Goal: Task Accomplishment & Management: Use online tool/utility

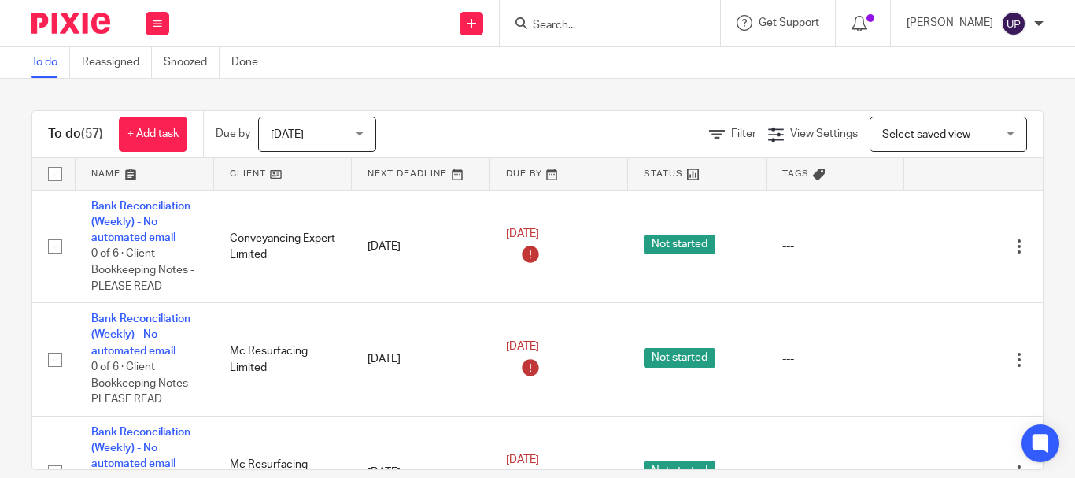
click at [623, 28] on input "Search" at bounding box center [602, 26] width 142 height 14
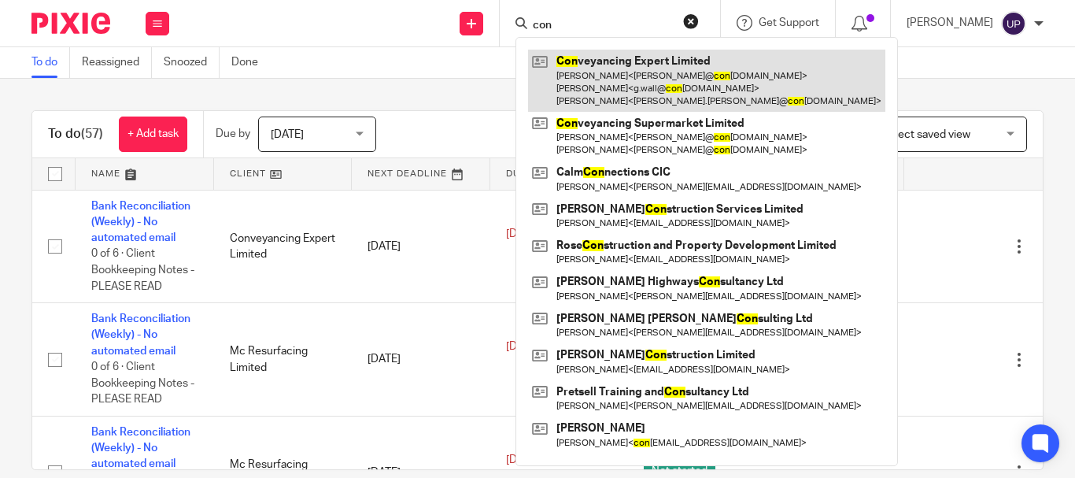
type input "con"
click at [774, 95] on link at bounding box center [706, 81] width 357 height 62
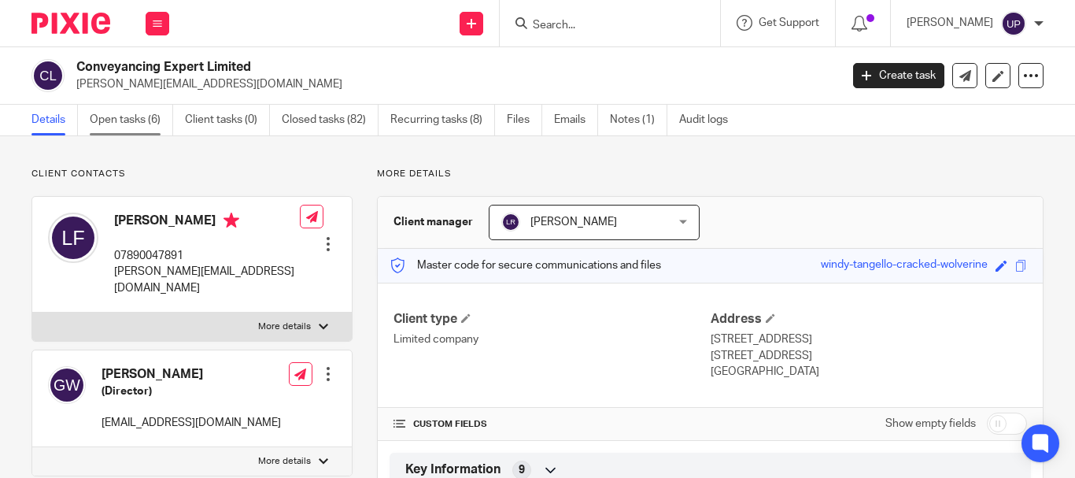
click at [127, 122] on link "Open tasks (6)" at bounding box center [131, 120] width 83 height 31
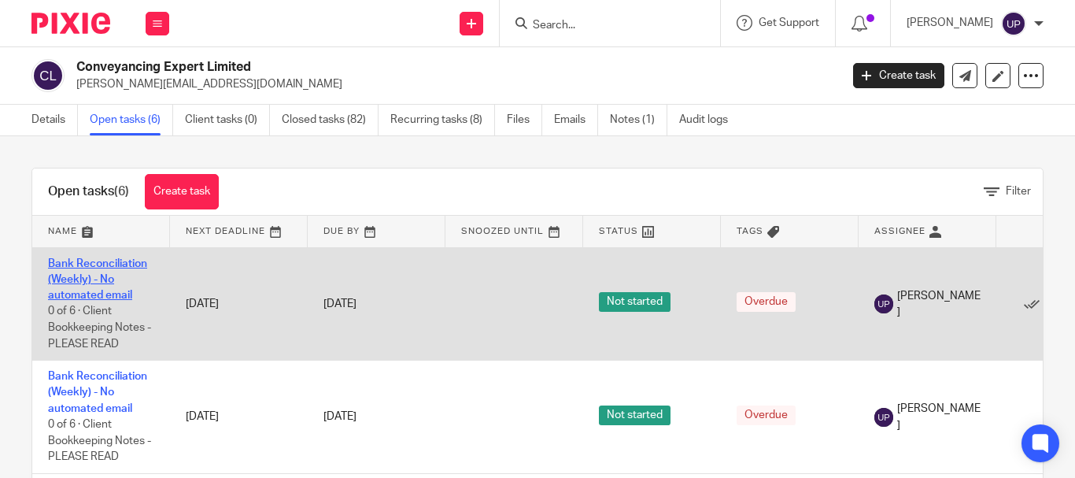
drag, startPoint x: 102, startPoint y: 301, endPoint x: 83, endPoint y: 296, distance: 18.7
click at [83, 296] on link "Bank Reconciliation (Weekly) - No automated email" at bounding box center [97, 279] width 99 height 43
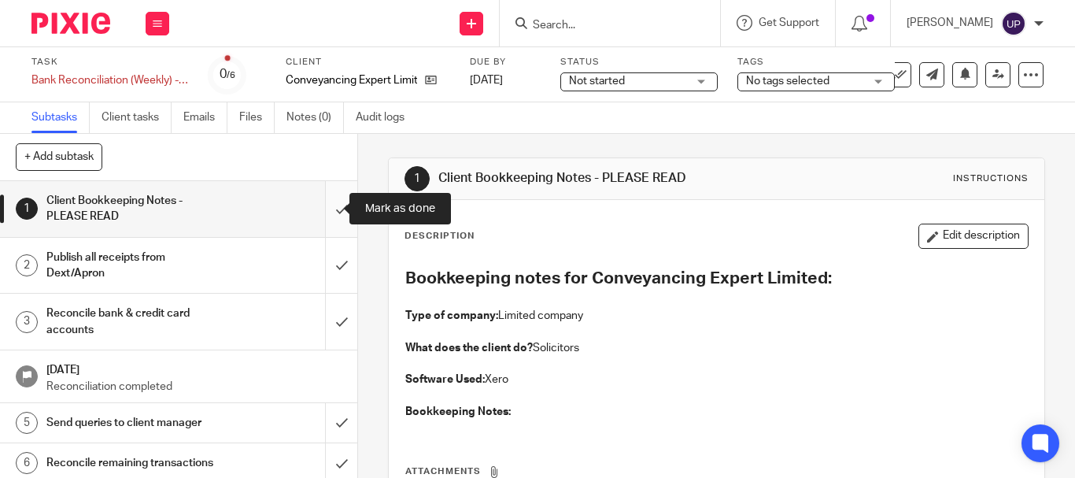
click at [327, 212] on input "submit" at bounding box center [178, 209] width 357 height 56
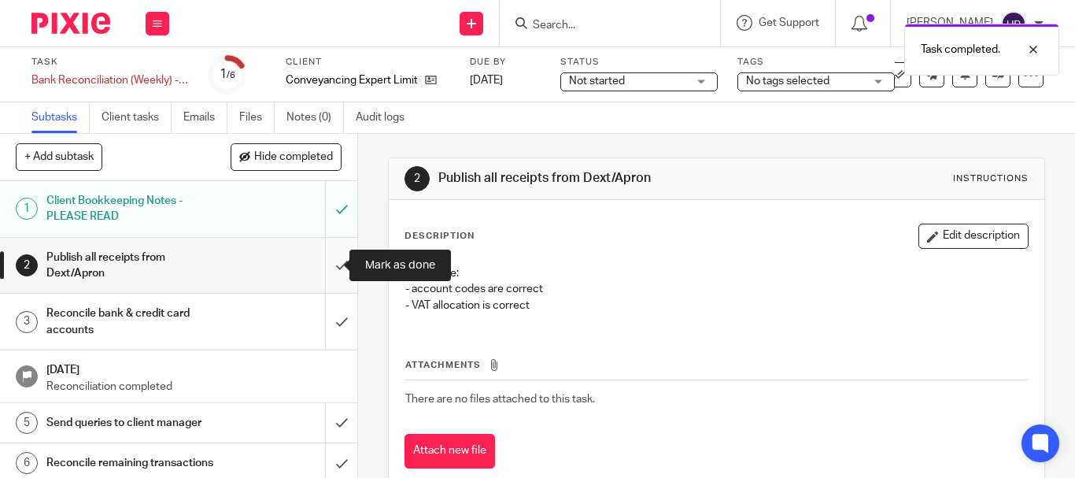
click at [324, 257] on input "submit" at bounding box center [178, 266] width 357 height 56
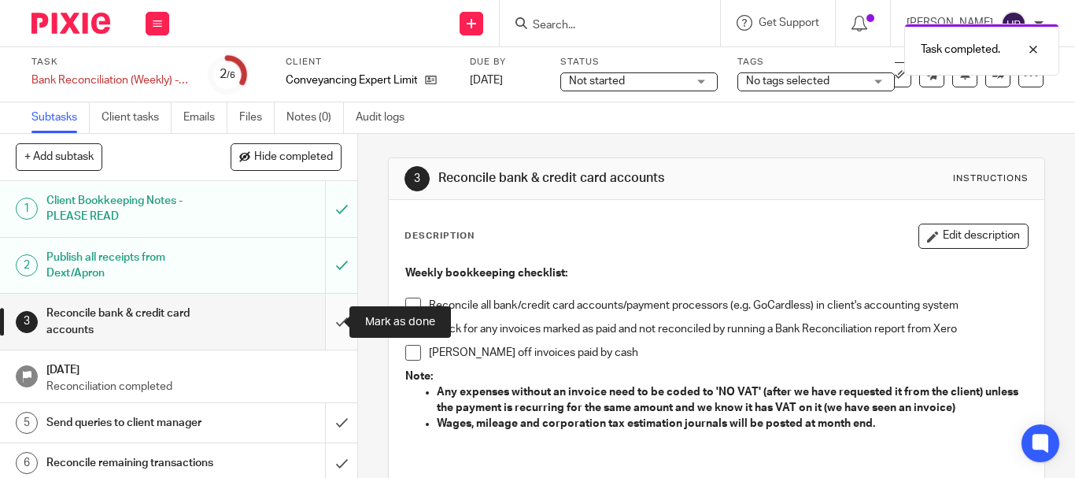
click at [327, 325] on input "submit" at bounding box center [178, 322] width 357 height 56
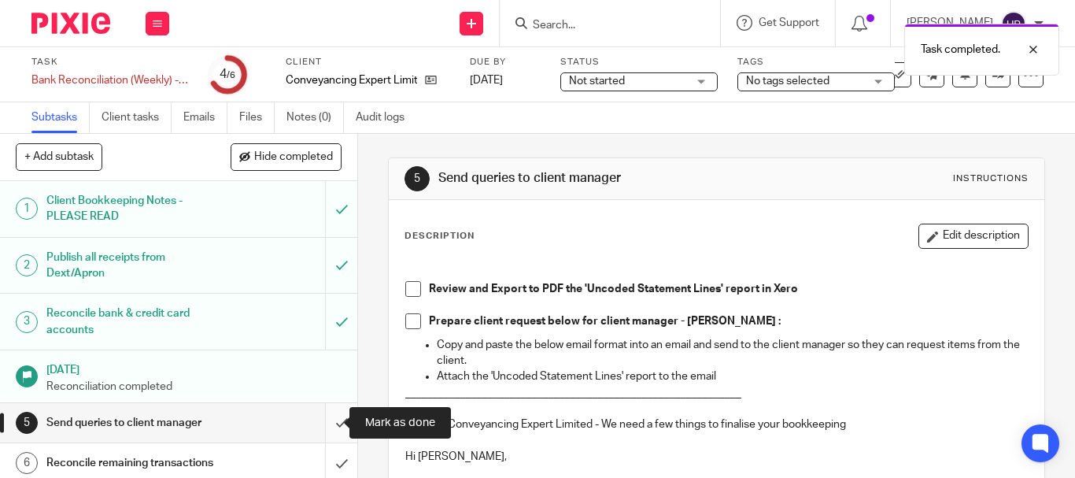
click at [329, 423] on input "submit" at bounding box center [178, 422] width 357 height 39
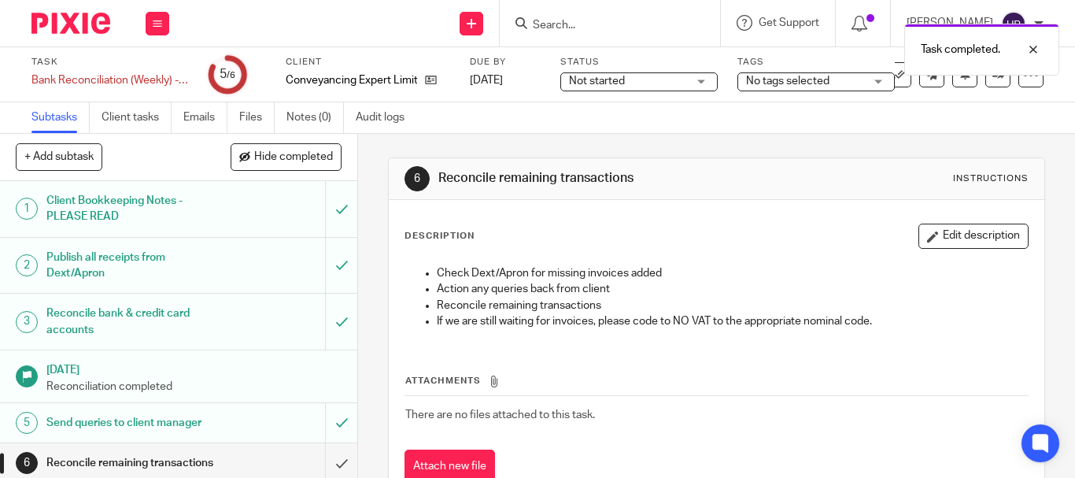
scroll to position [22, 0]
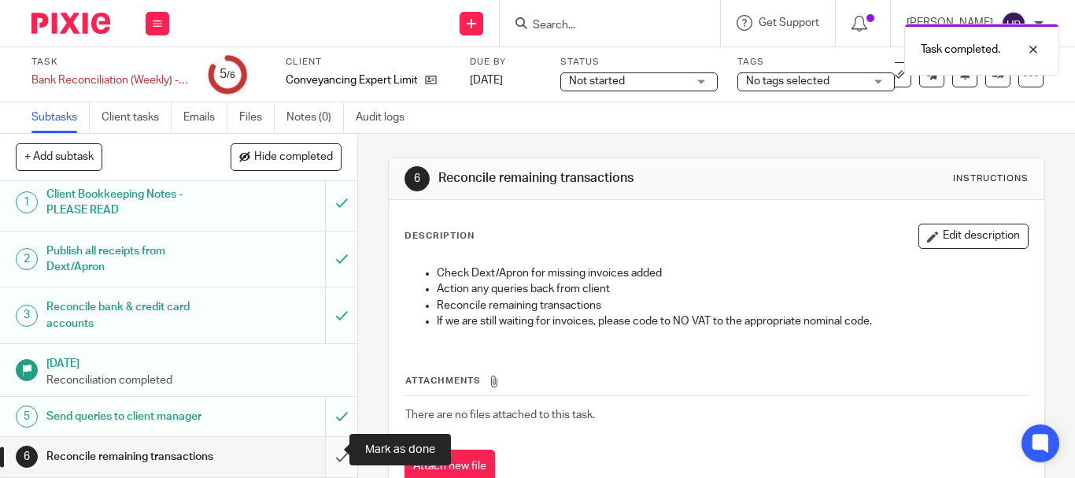
click at [325, 454] on input "submit" at bounding box center [178, 456] width 357 height 39
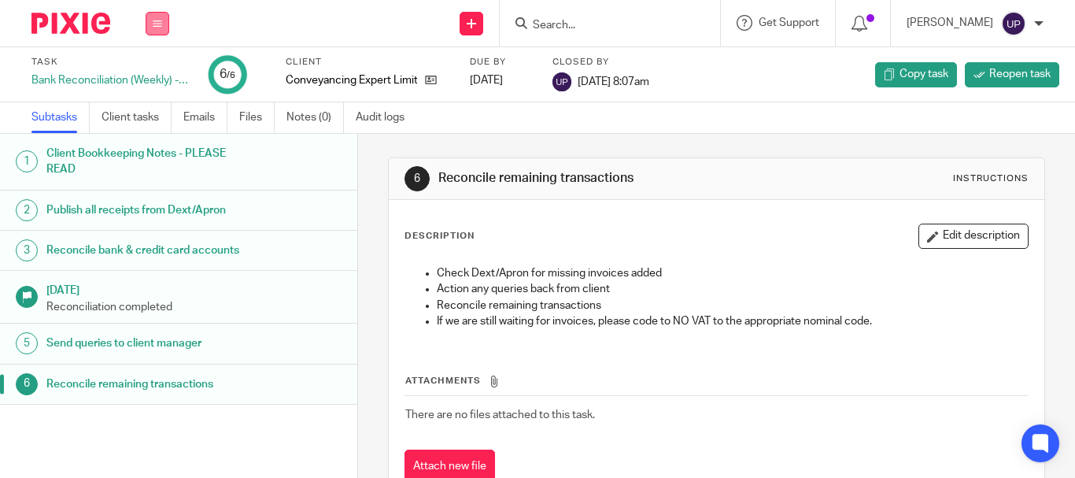
click at [165, 28] on button at bounding box center [158, 24] width 24 height 24
click at [156, 72] on link "Work" at bounding box center [150, 73] width 28 height 11
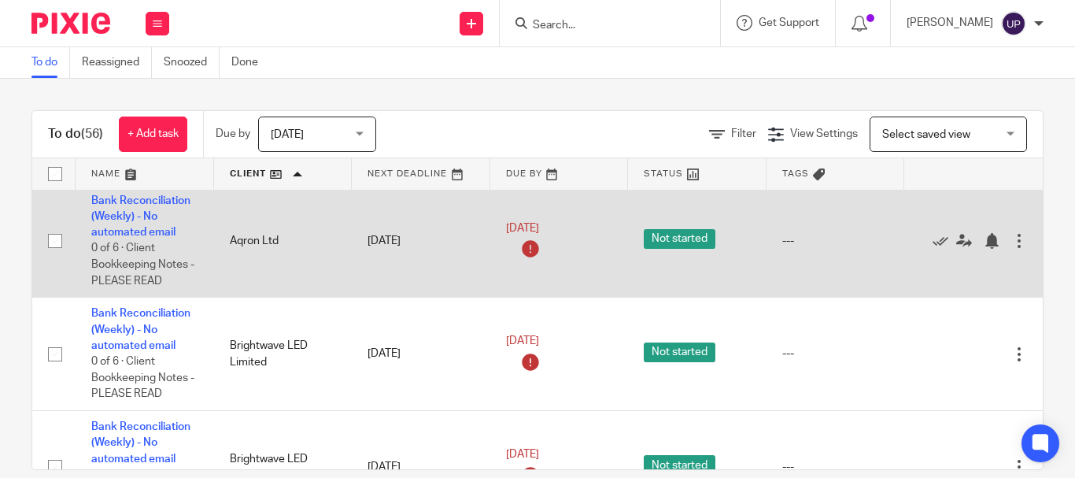
scroll to position [945, 0]
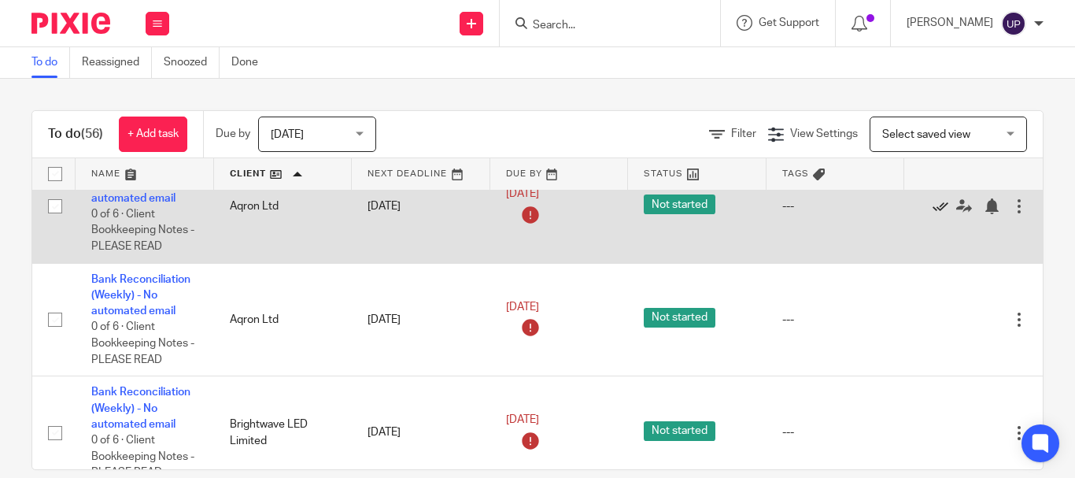
click at [942, 206] on icon at bounding box center [941, 206] width 16 height 16
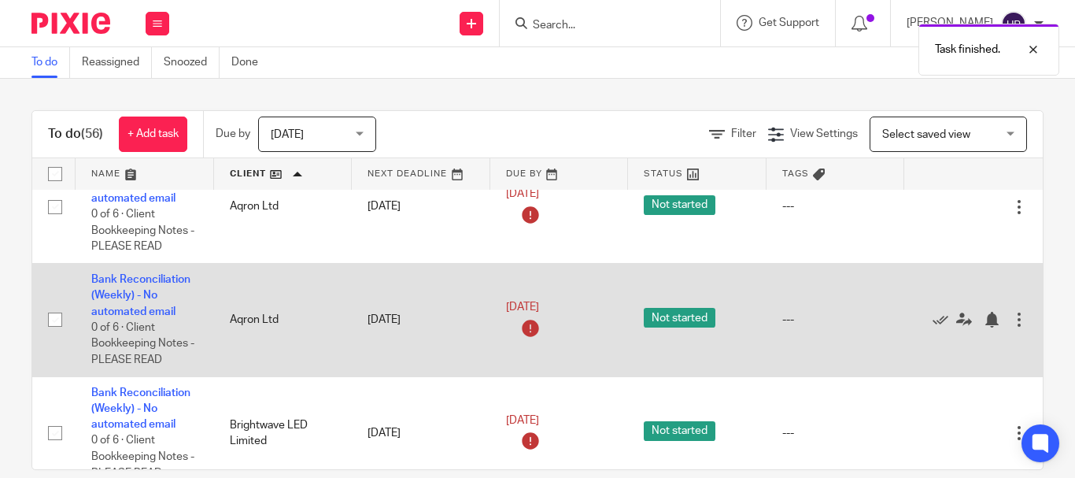
scroll to position [753, 0]
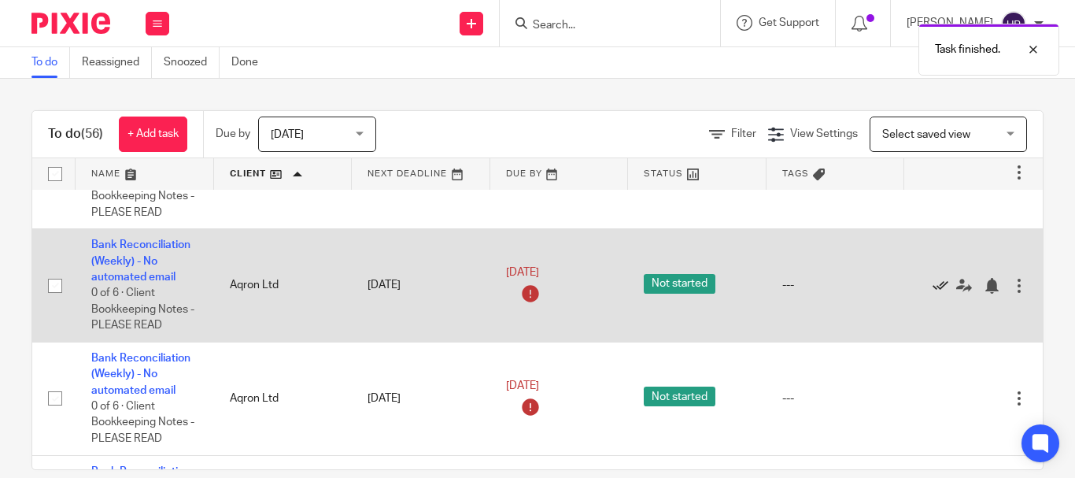
click at [933, 283] on icon at bounding box center [941, 286] width 16 height 16
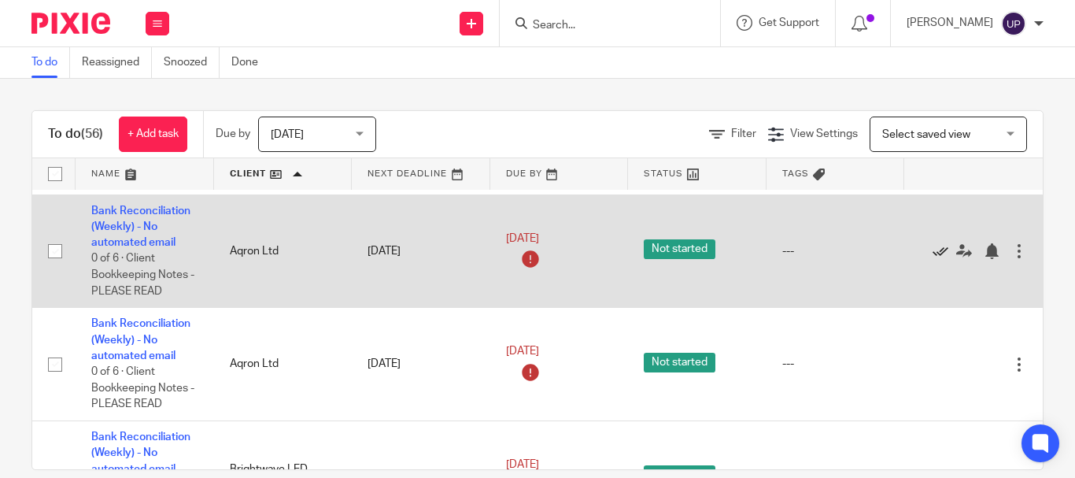
click at [938, 250] on icon at bounding box center [941, 251] width 16 height 16
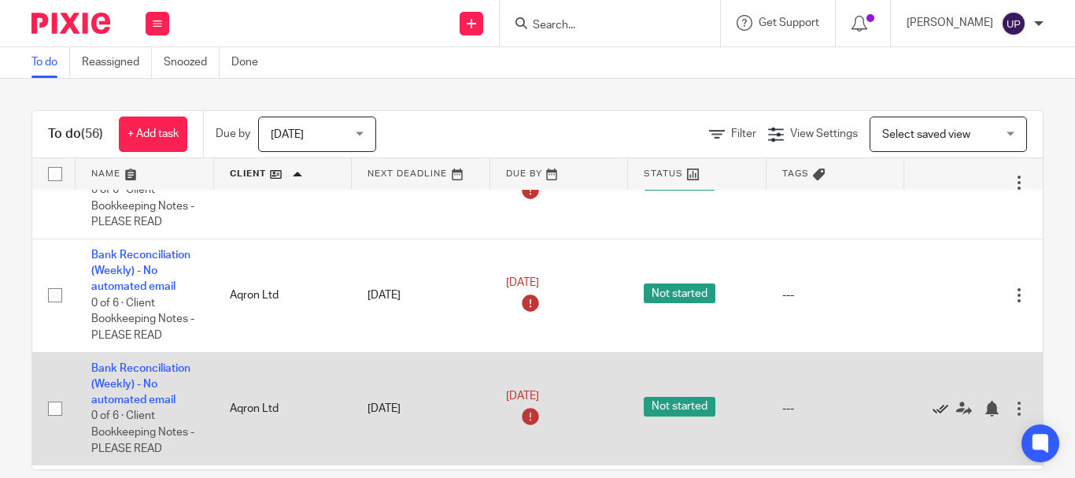
click at [939, 410] on icon at bounding box center [941, 409] width 16 height 16
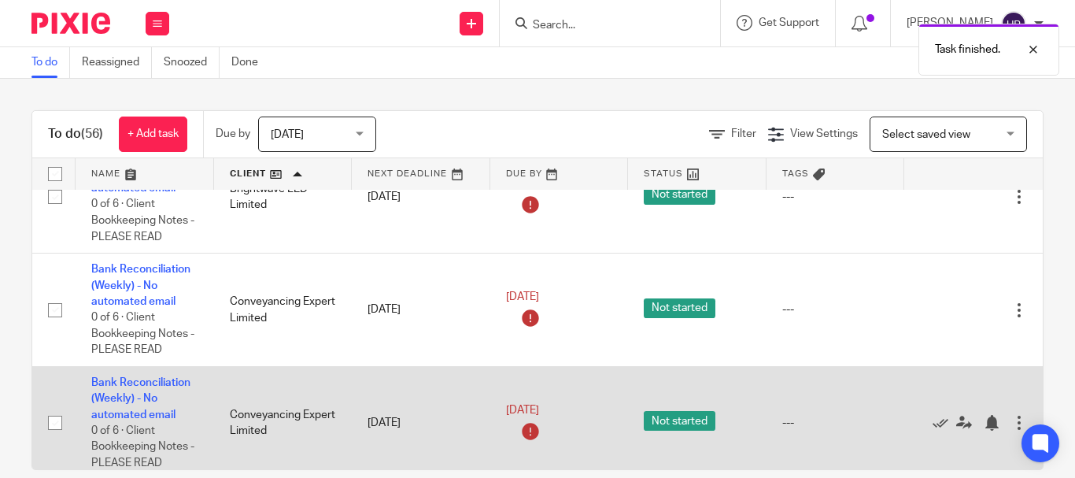
scroll to position [1146, 0]
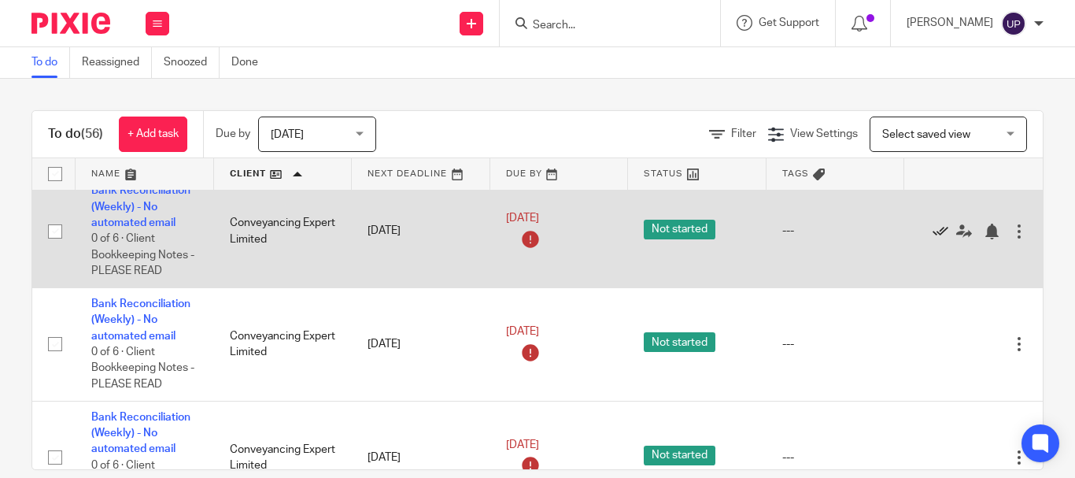
click at [933, 234] on icon at bounding box center [941, 232] width 16 height 16
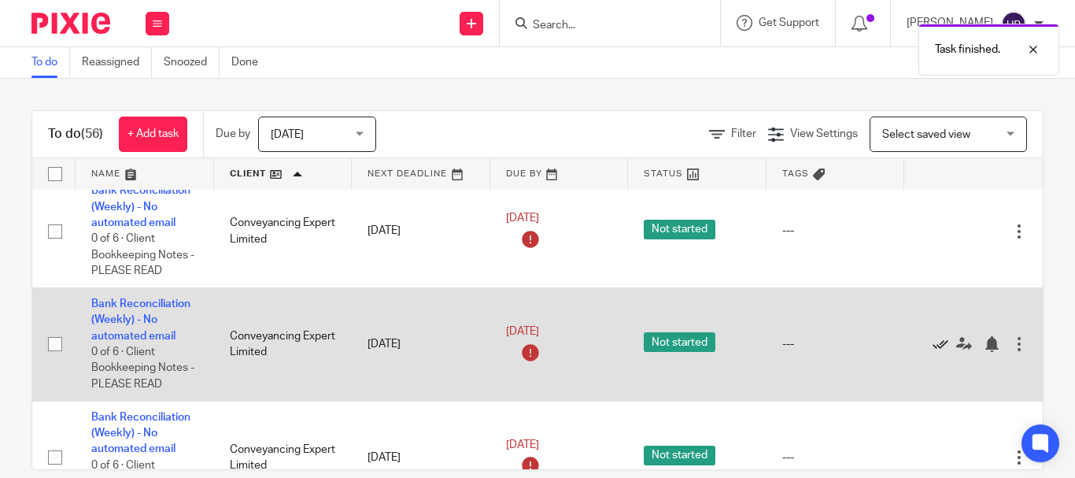
click at [933, 345] on icon at bounding box center [941, 344] width 16 height 16
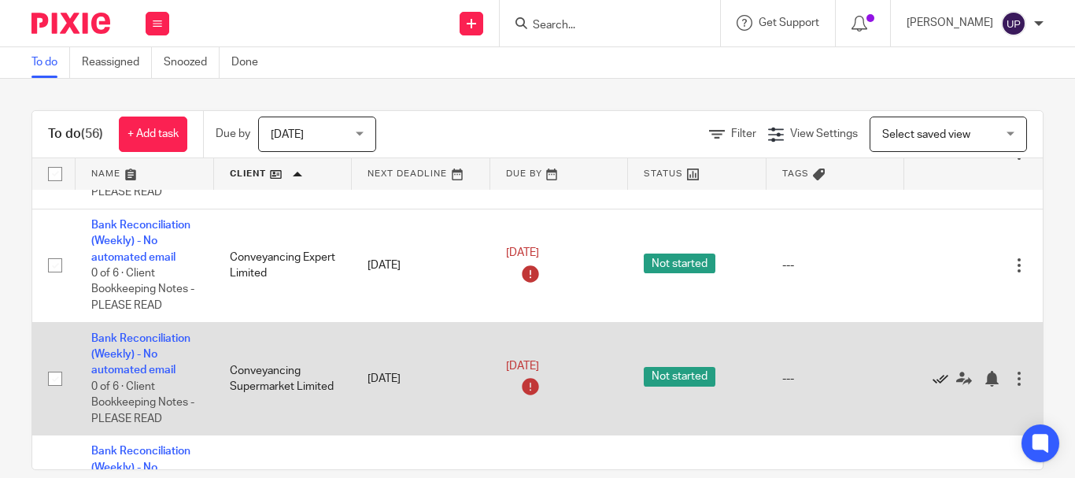
click at [935, 379] on icon at bounding box center [941, 379] width 16 height 16
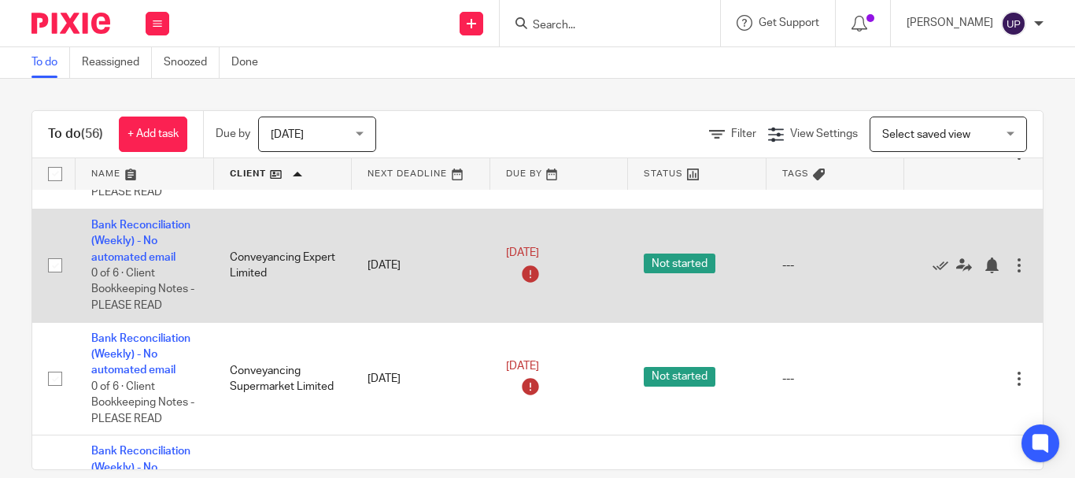
scroll to position [1146, 0]
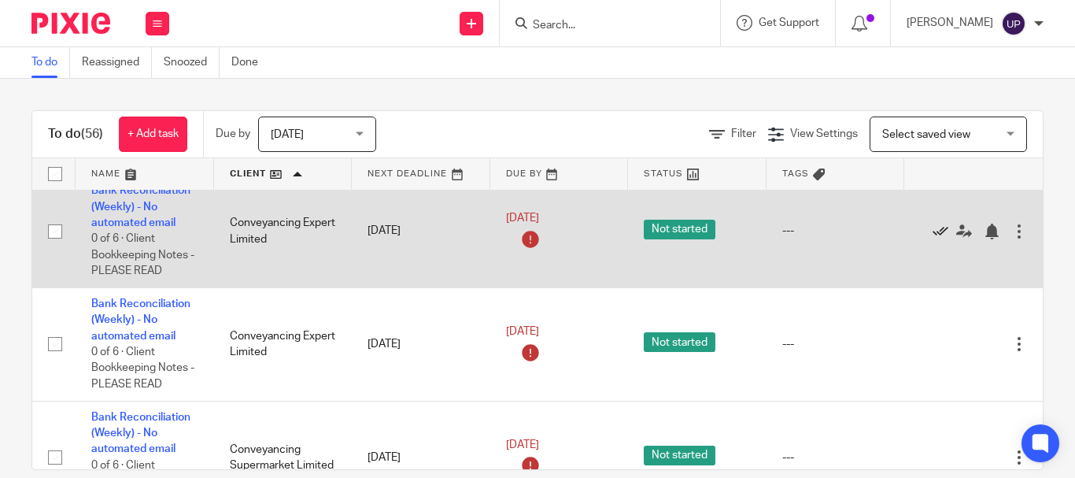
click at [934, 231] on icon at bounding box center [941, 232] width 16 height 16
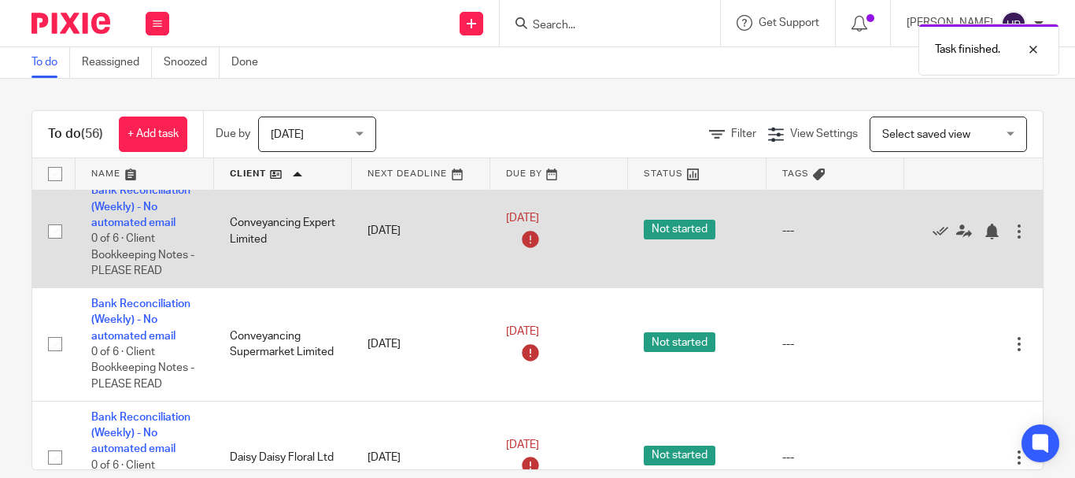
scroll to position [1068, 0]
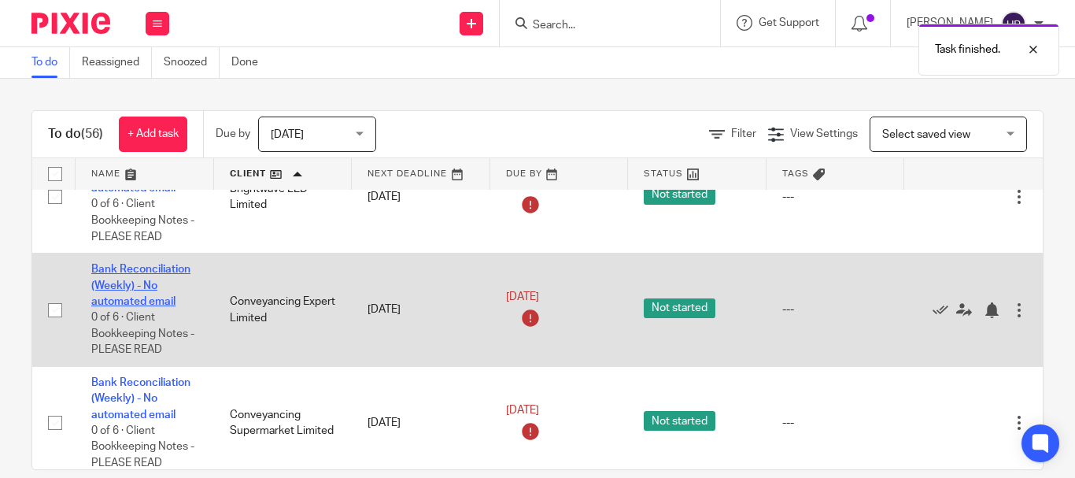
click at [157, 302] on link "Bank Reconciliation (Weekly) - No automated email" at bounding box center [140, 285] width 99 height 43
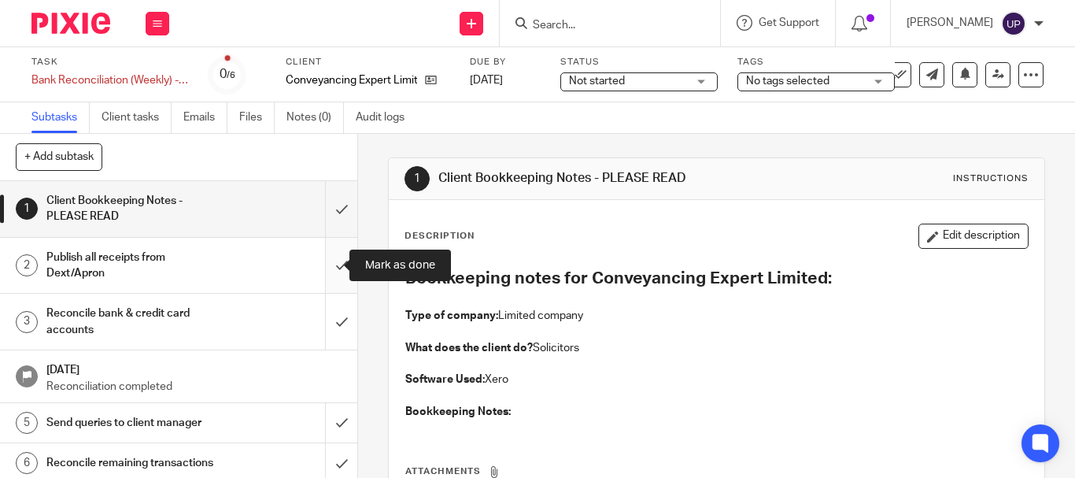
click at [321, 266] on input "submit" at bounding box center [178, 266] width 357 height 56
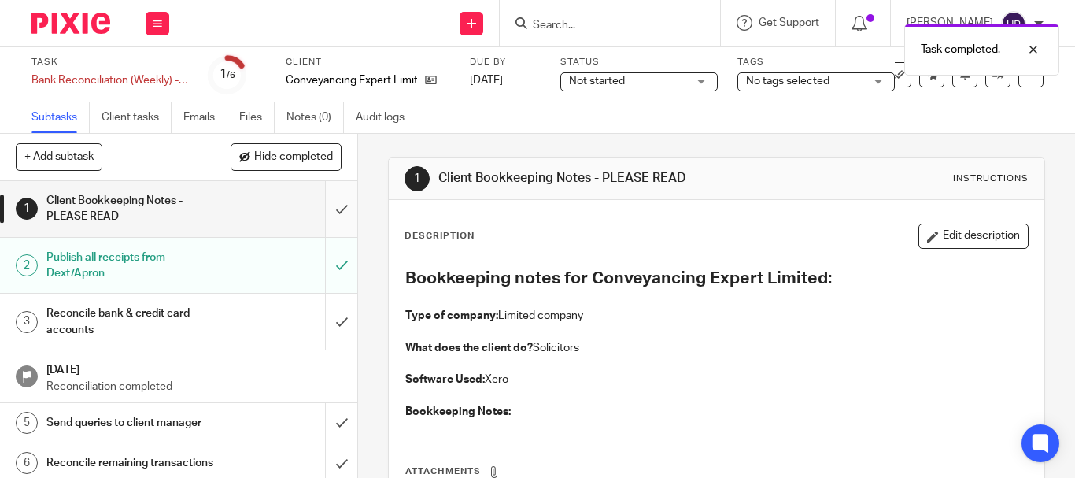
click at [332, 213] on input "submit" at bounding box center [178, 209] width 357 height 56
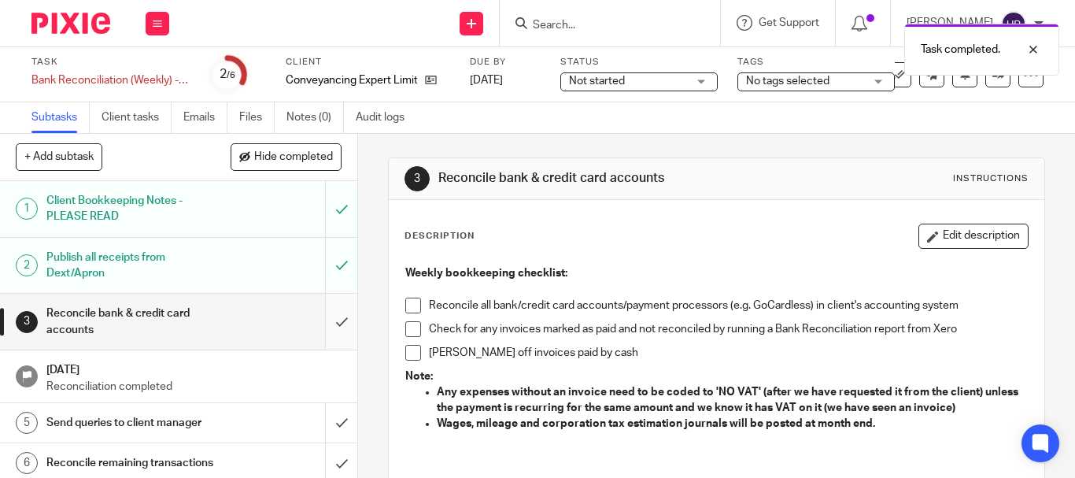
click at [320, 325] on input "submit" at bounding box center [178, 322] width 357 height 56
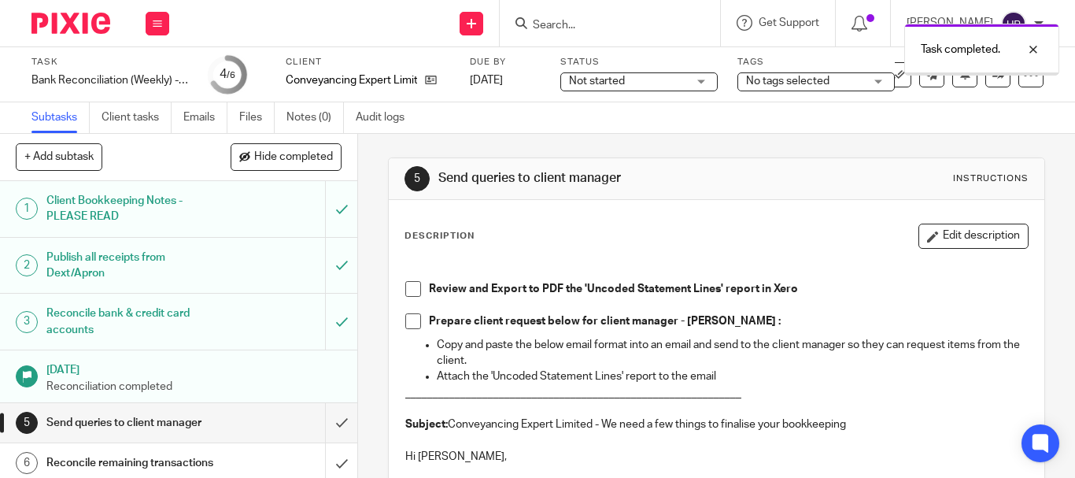
scroll to position [22, 0]
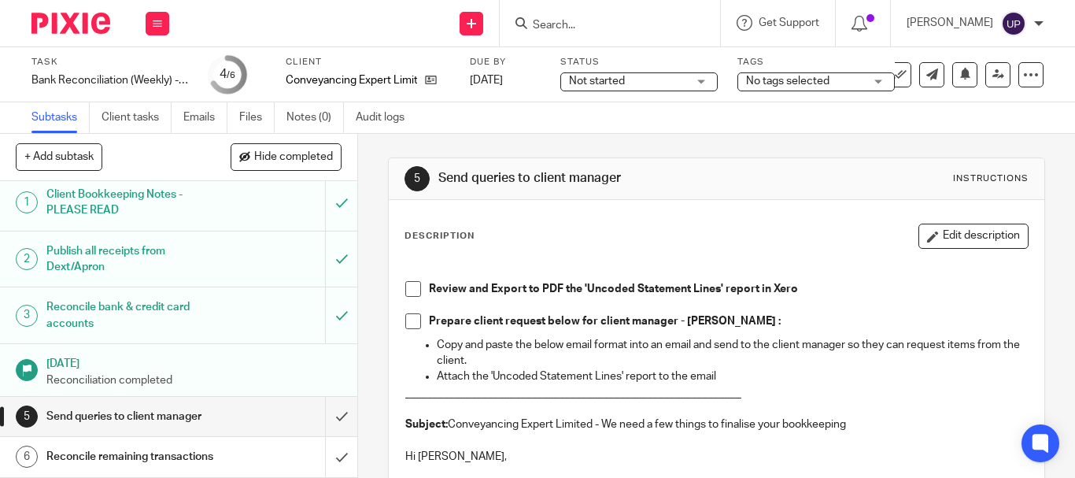
click at [808, 91] on div "No tags selected" at bounding box center [816, 81] width 157 height 19
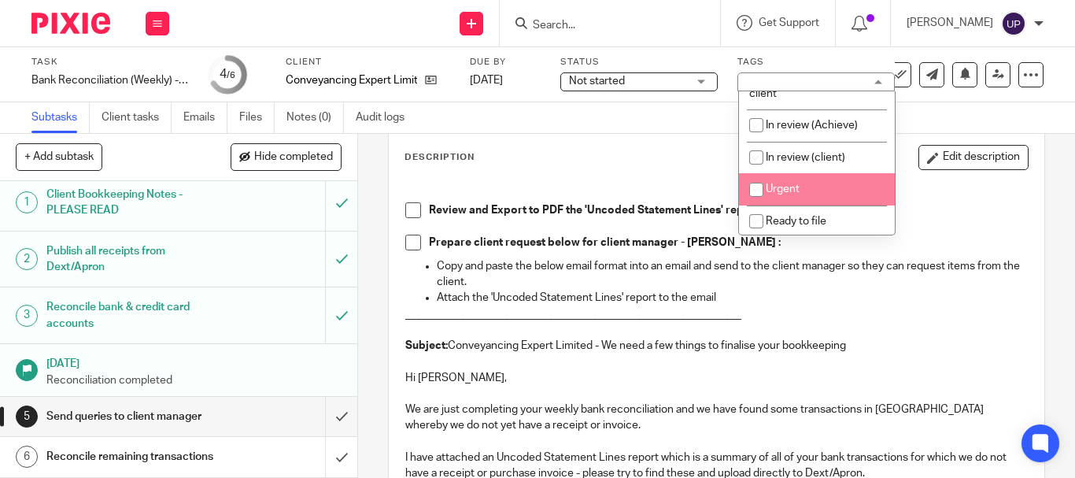
scroll to position [79, 0]
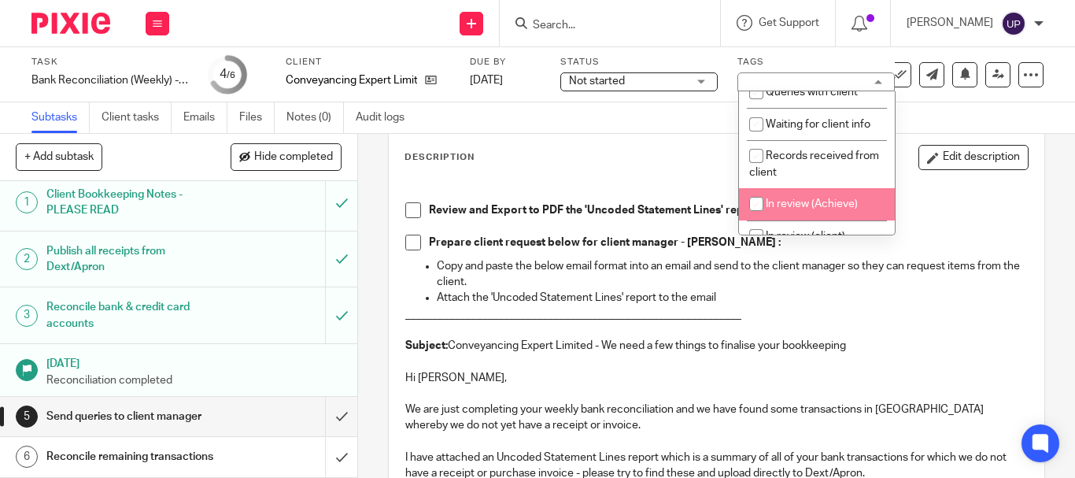
click at [790, 205] on span "In review (Achieve)" at bounding box center [812, 203] width 92 height 11
click at [786, 205] on span "In review (Achieve)" at bounding box center [812, 203] width 92 height 11
checkbox input "false"
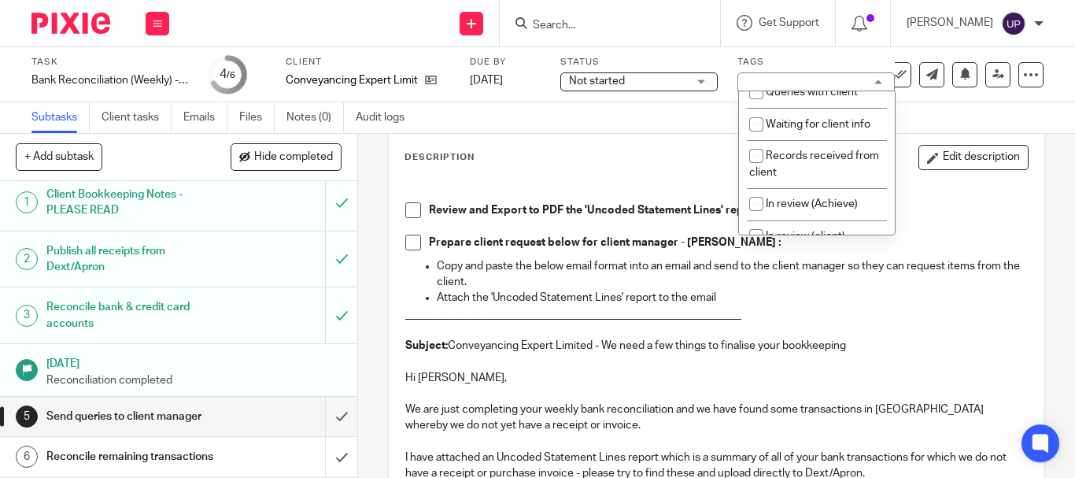
click at [647, 162] on div "Description Edit description" at bounding box center [717, 157] width 624 height 25
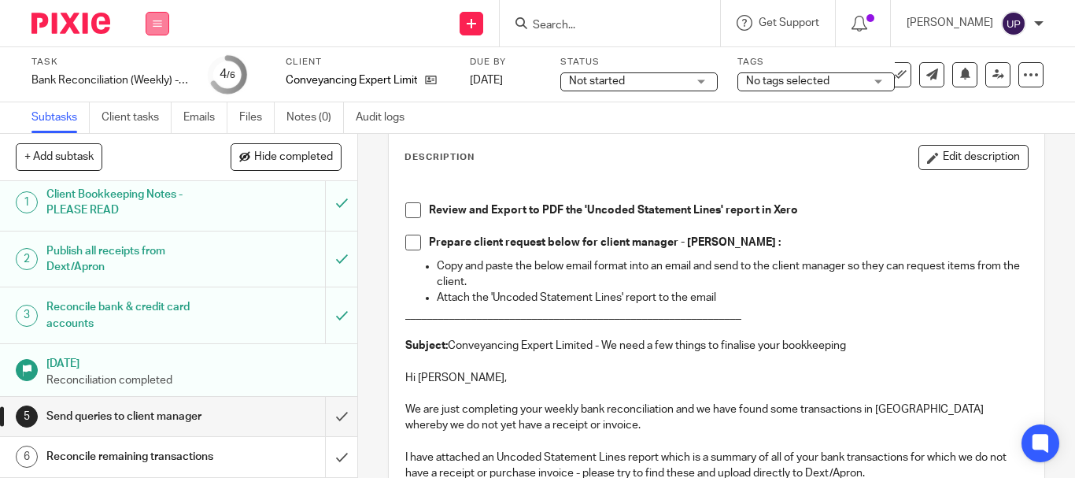
click at [164, 26] on button at bounding box center [158, 24] width 24 height 24
click at [164, 66] on li "Work" at bounding box center [157, 73] width 42 height 23
click at [148, 73] on link "Work" at bounding box center [150, 73] width 28 height 11
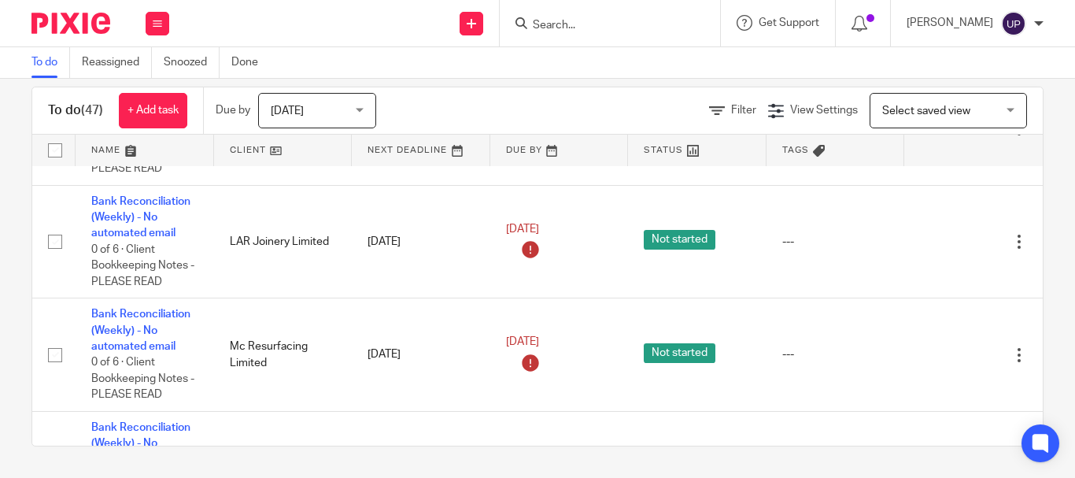
scroll to position [1417, 0]
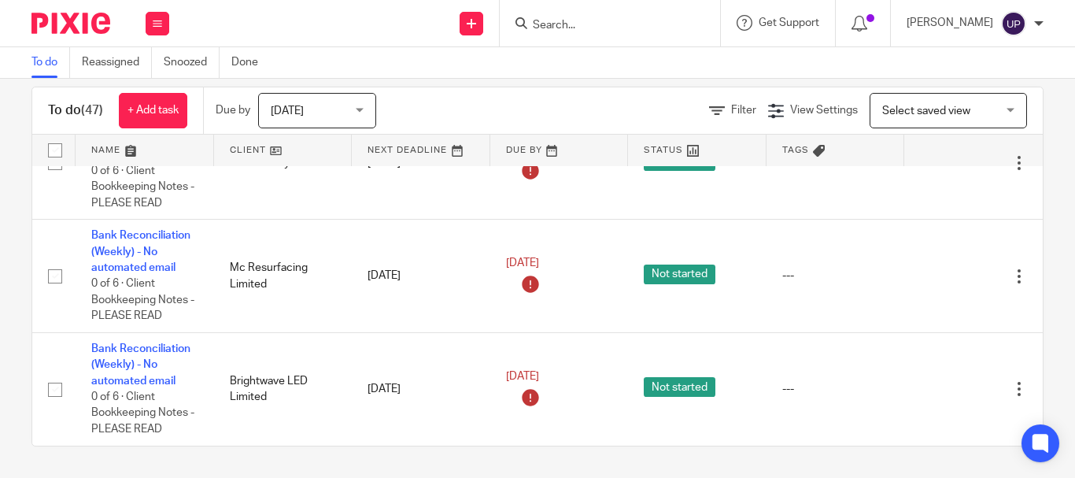
click at [256, 148] on link at bounding box center [283, 150] width 139 height 31
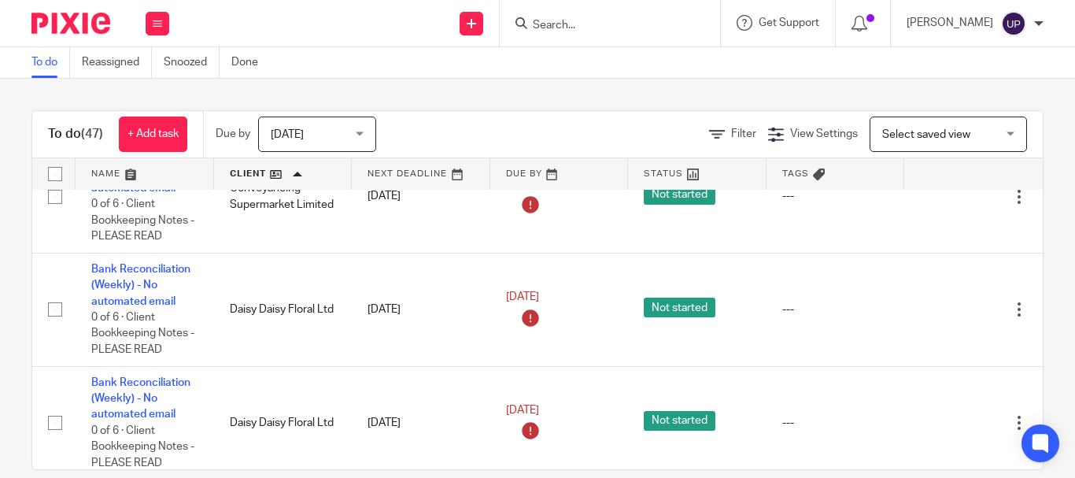
scroll to position [1260, 0]
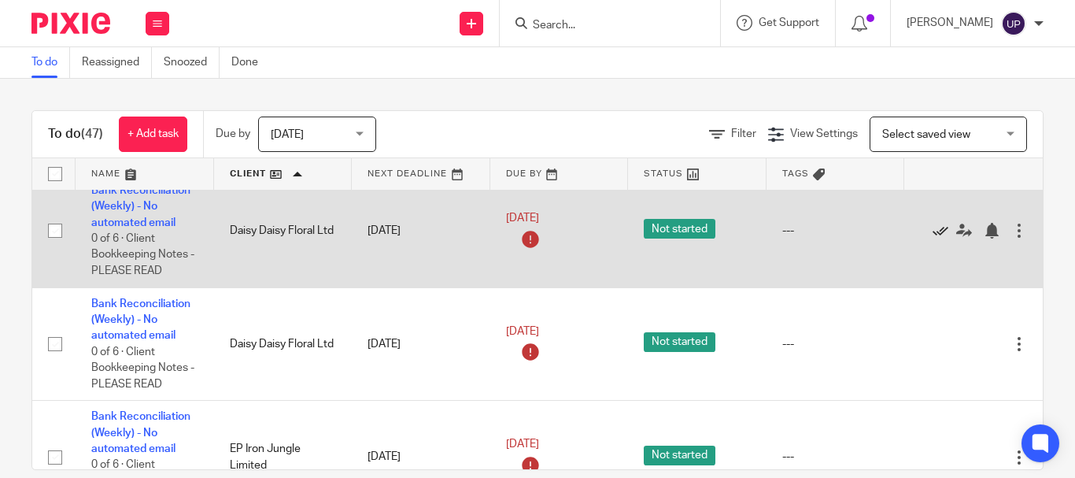
click at [935, 229] on icon at bounding box center [941, 231] width 16 height 16
click at [936, 229] on icon at bounding box center [941, 231] width 16 height 16
click at [933, 229] on icon at bounding box center [941, 231] width 16 height 16
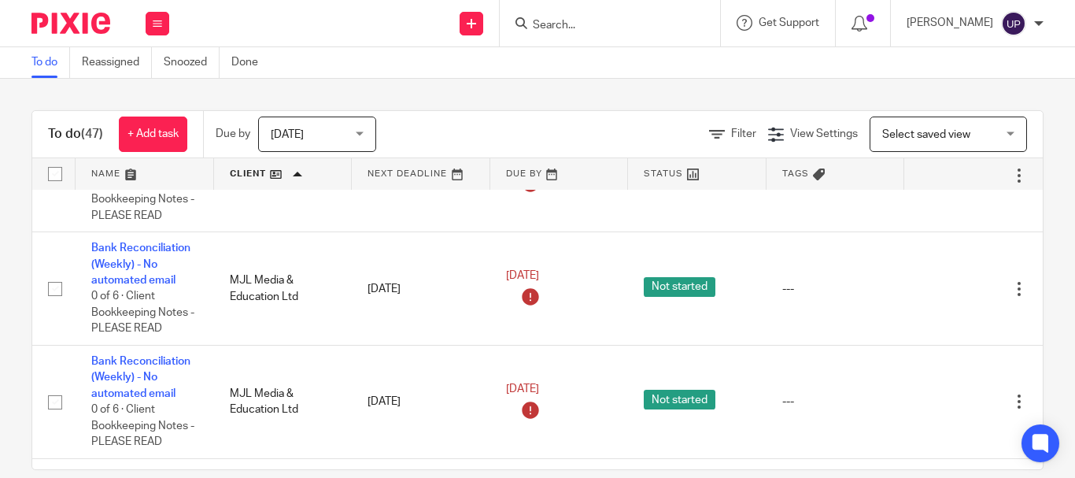
scroll to position [3621, 0]
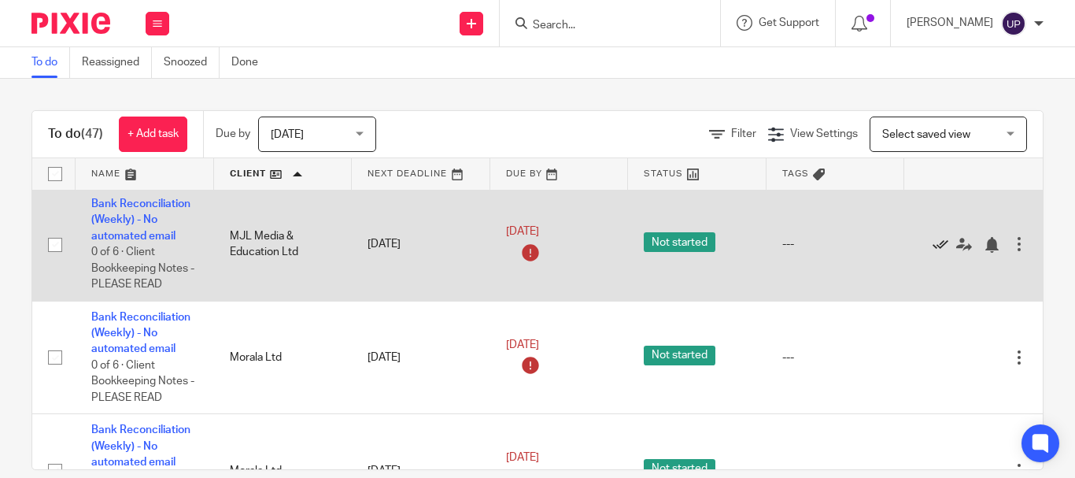
click at [937, 246] on icon at bounding box center [941, 245] width 16 height 16
click at [934, 246] on icon at bounding box center [941, 245] width 16 height 16
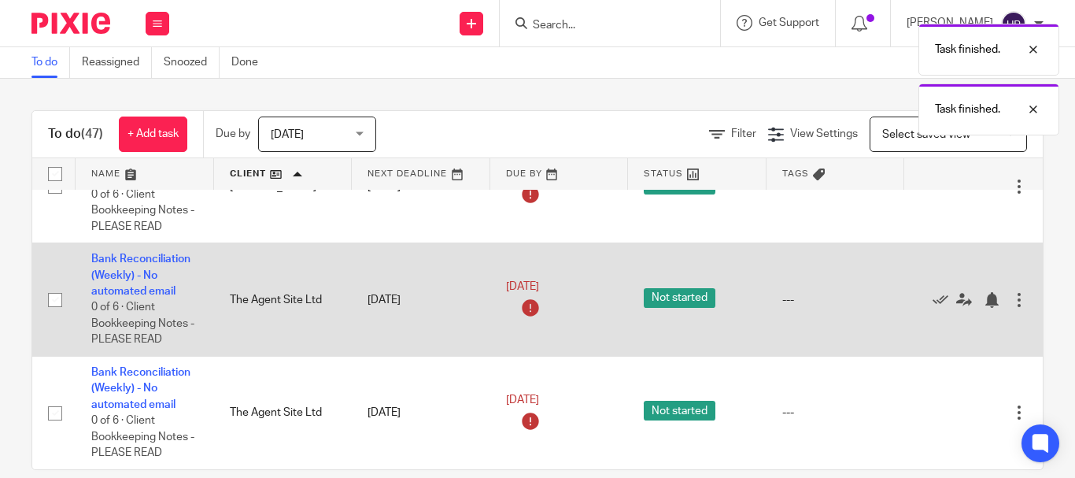
scroll to position [24, 0]
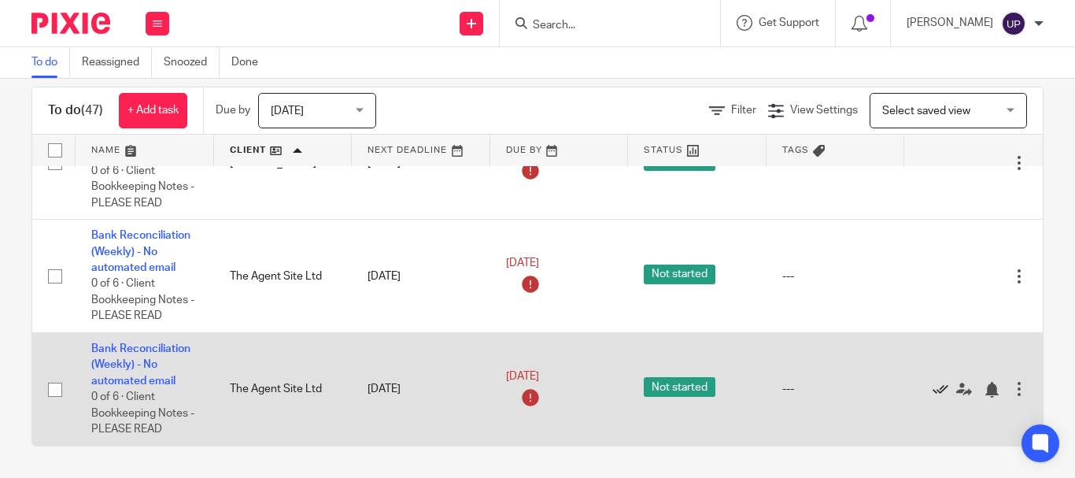
click at [938, 382] on icon at bounding box center [941, 390] width 16 height 16
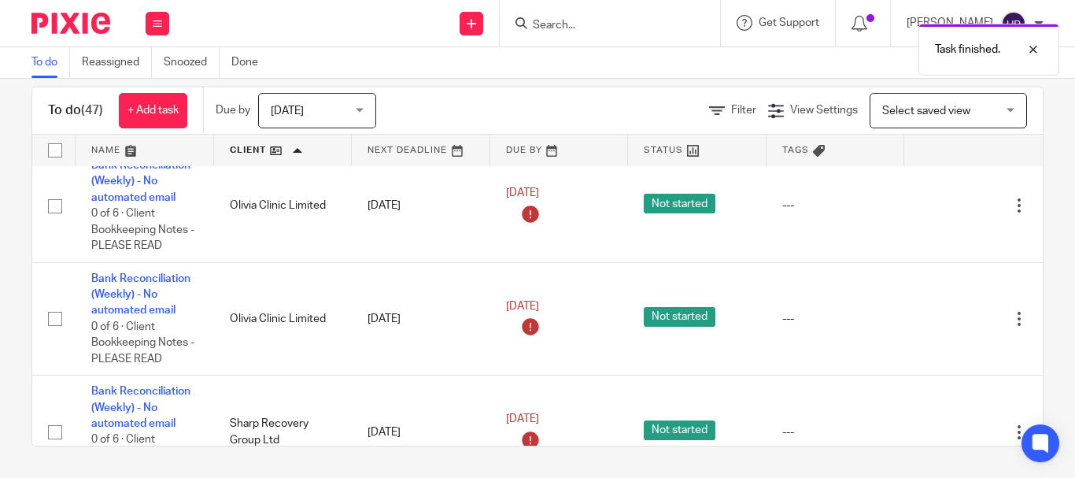
scroll to position [3582, 0]
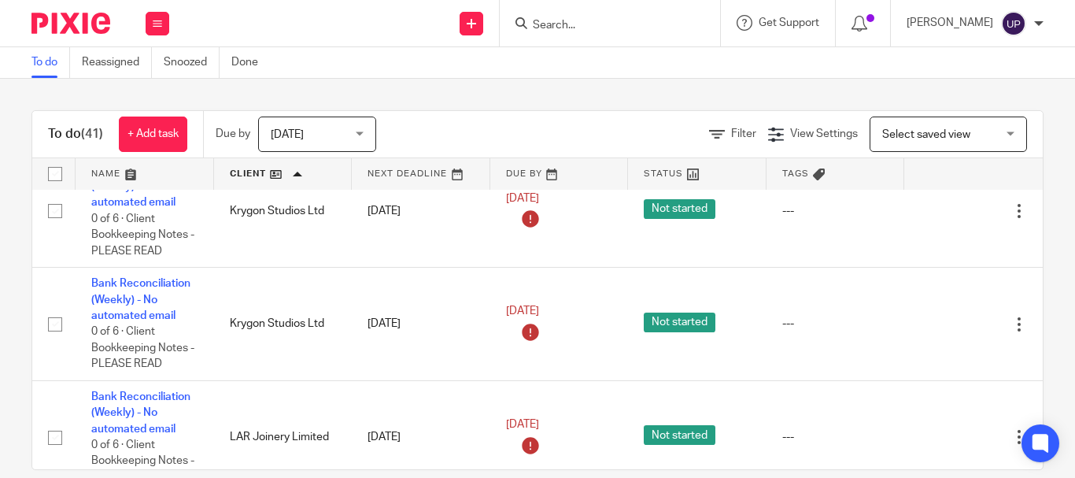
scroll to position [1889, 0]
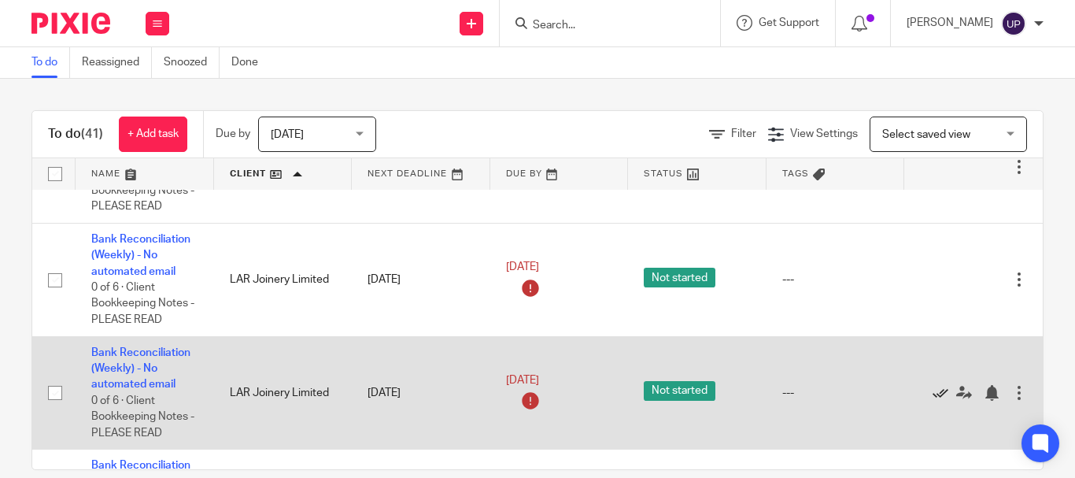
click at [938, 392] on icon at bounding box center [941, 393] width 16 height 16
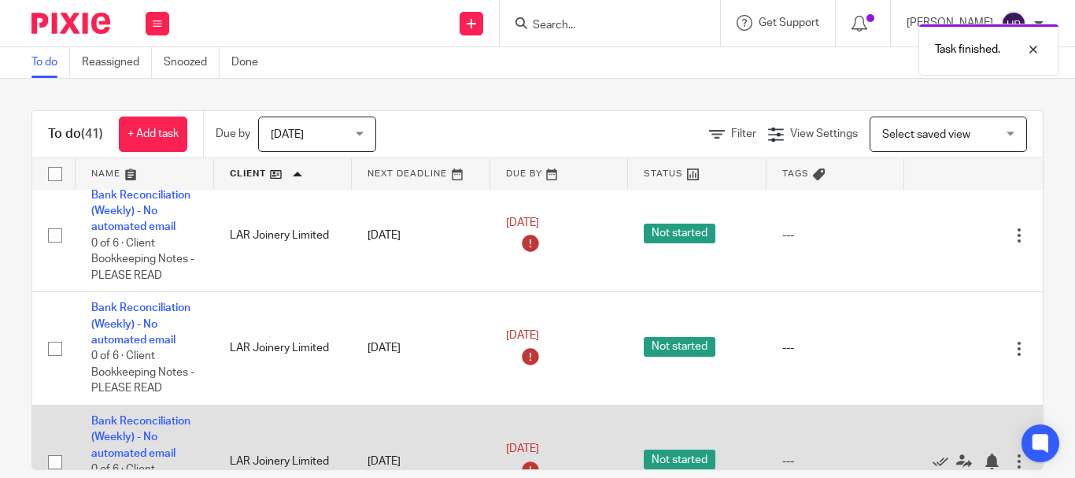
scroll to position [2204, 0]
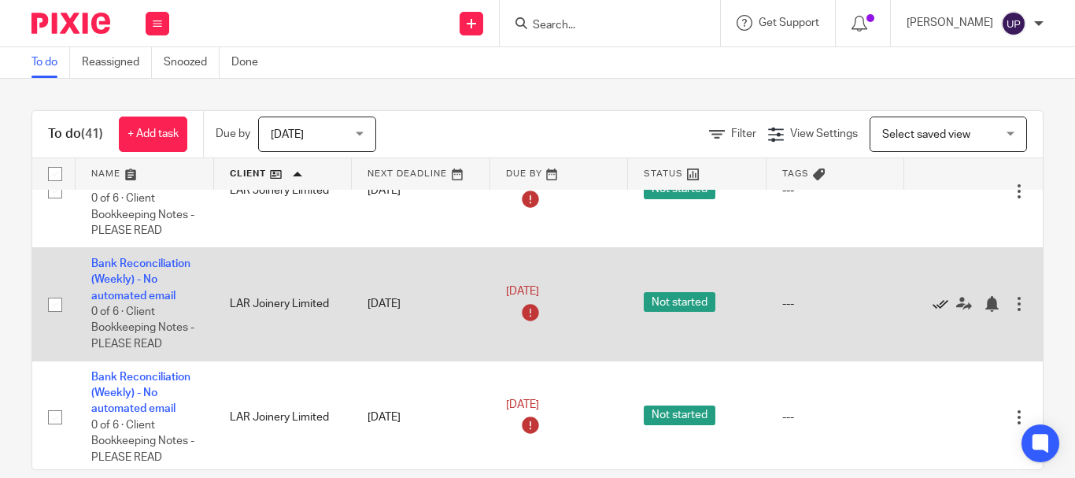
click at [935, 302] on icon at bounding box center [941, 304] width 16 height 16
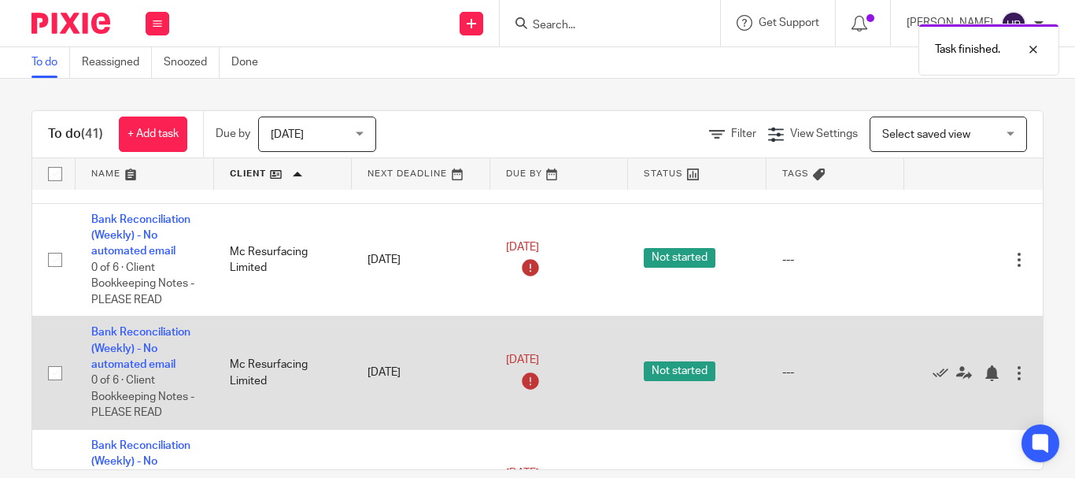
scroll to position [2441, 0]
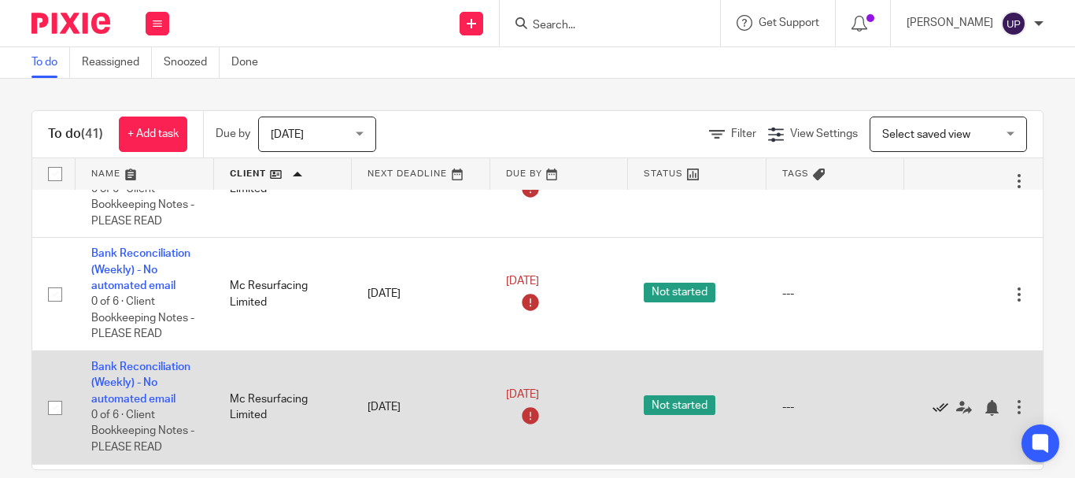
click at [938, 405] on icon at bounding box center [941, 408] width 16 height 16
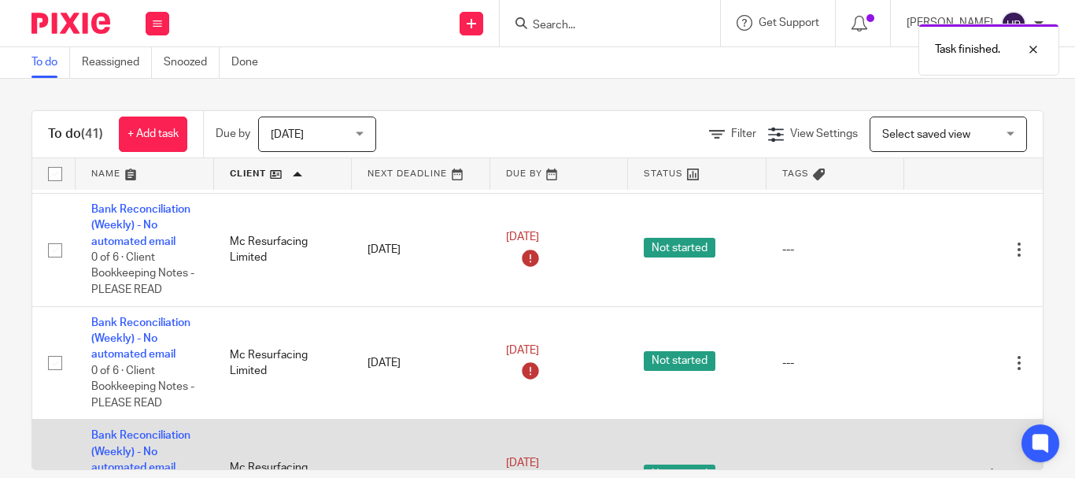
scroll to position [2755, 0]
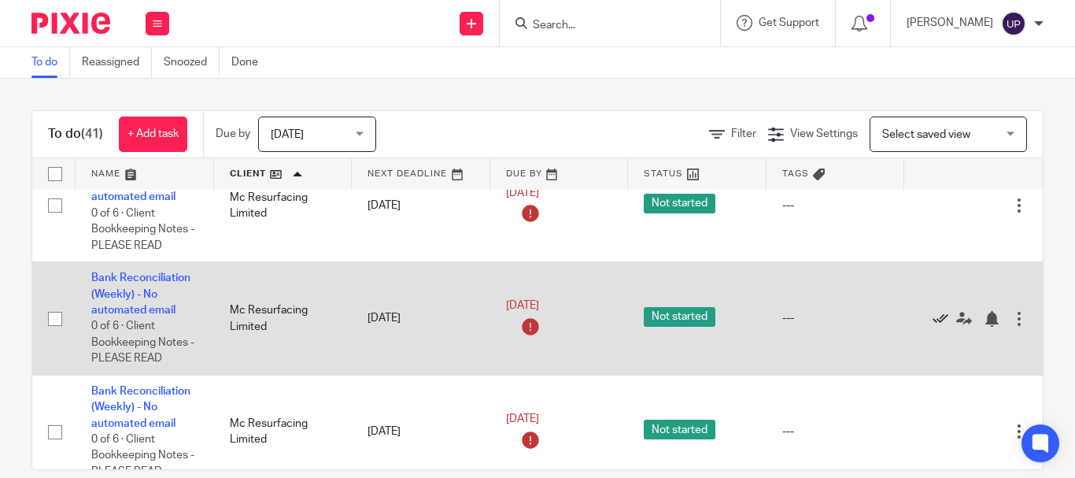
click at [938, 318] on icon at bounding box center [941, 319] width 16 height 16
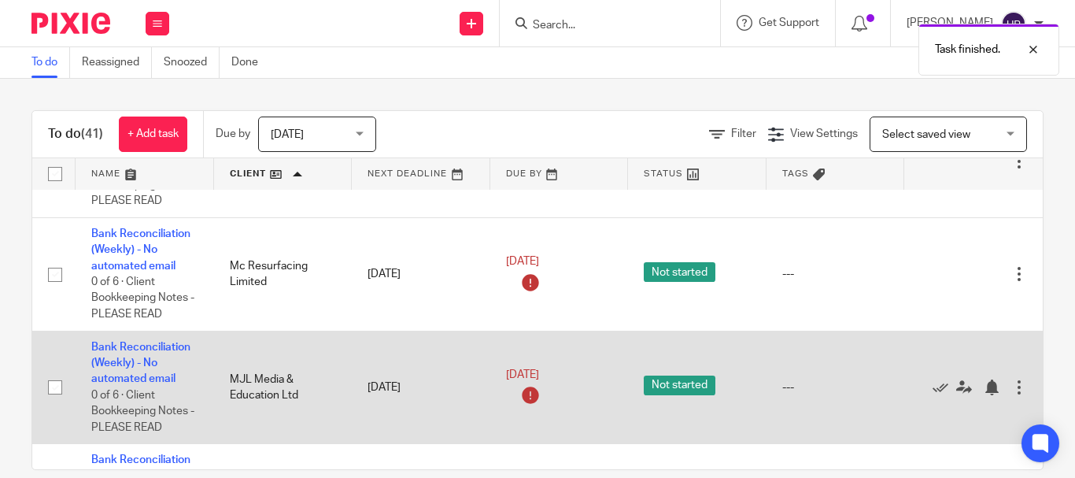
scroll to position [3070, 0]
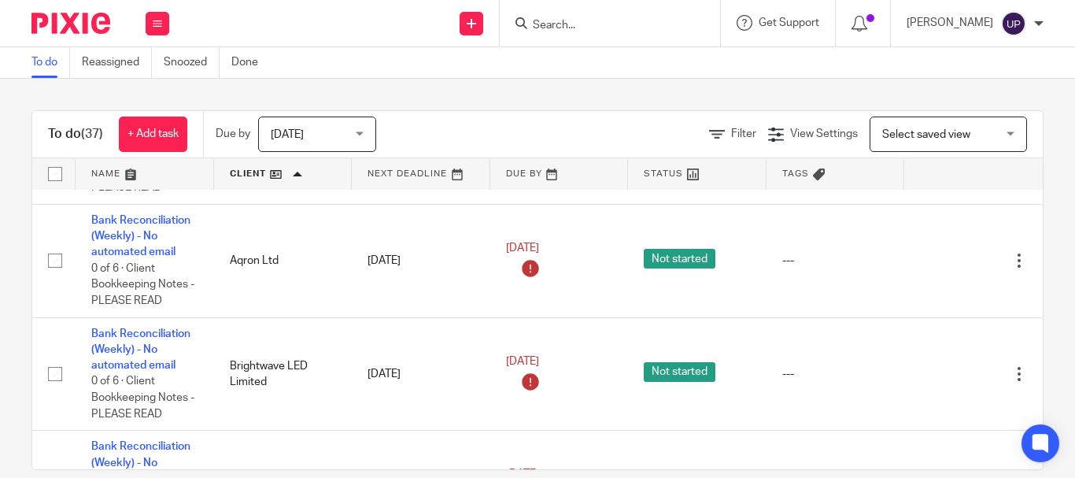
scroll to position [630, 0]
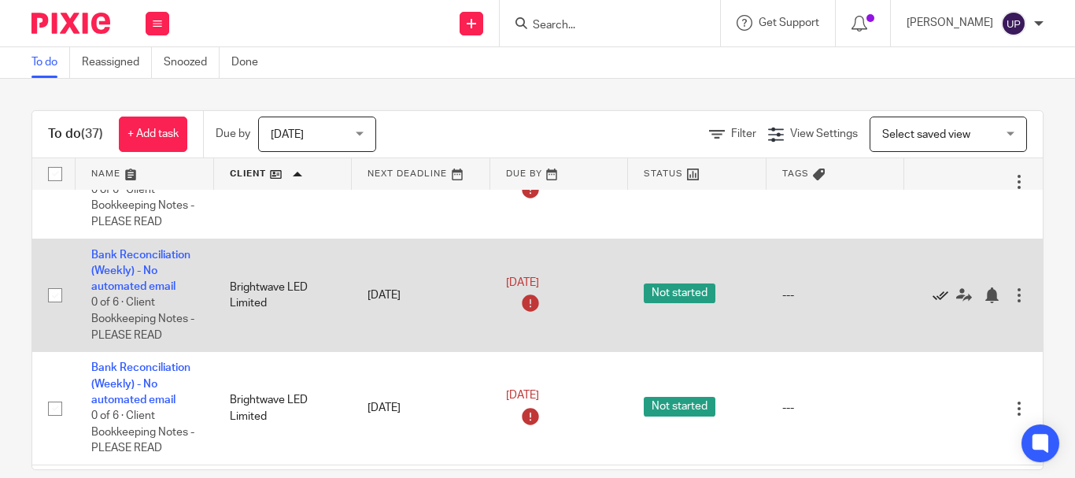
click at [941, 296] on icon at bounding box center [941, 295] width 16 height 16
click at [938, 294] on icon at bounding box center [941, 295] width 16 height 16
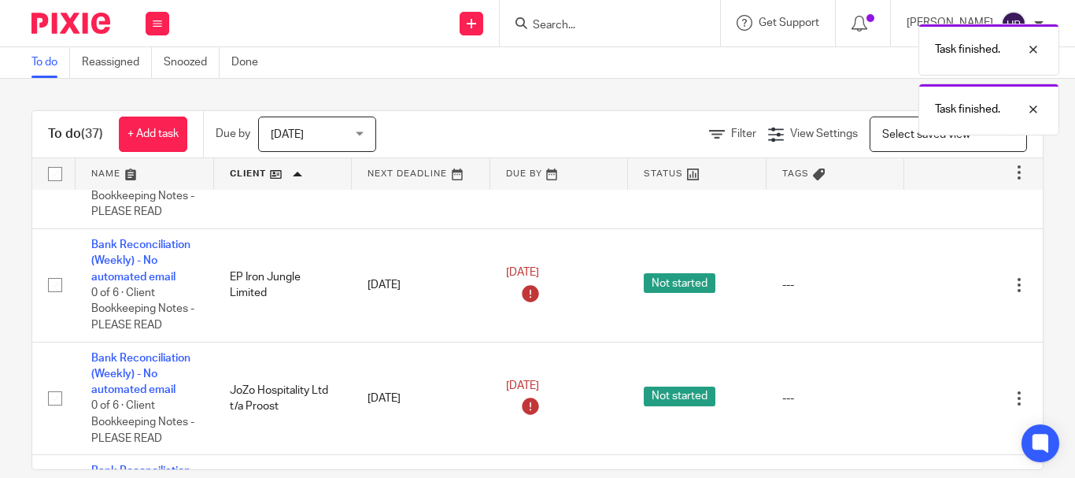
scroll to position [945, 0]
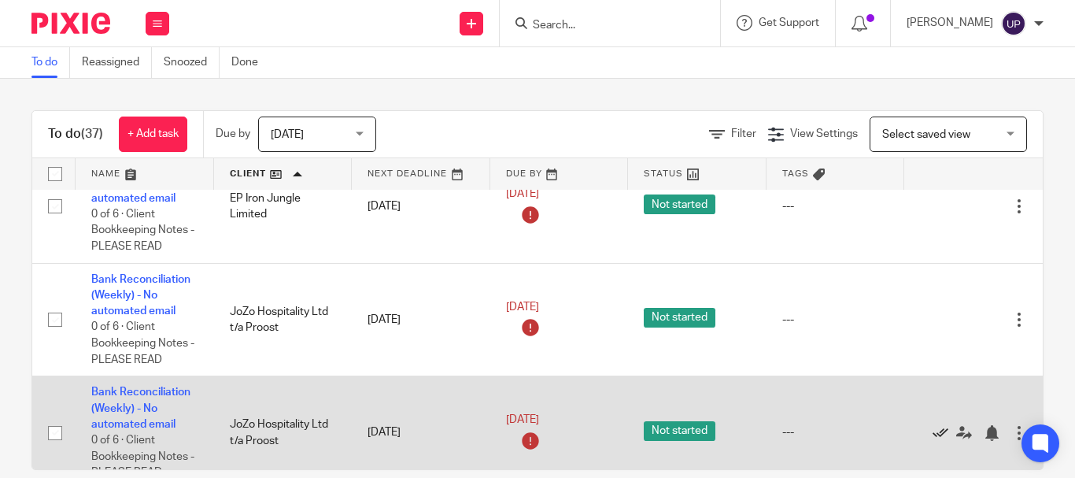
click at [934, 435] on icon at bounding box center [941, 433] width 16 height 16
click at [927, 434] on div at bounding box center [965, 432] width 91 height 16
click at [926, 430] on div at bounding box center [965, 432] width 91 height 16
click at [935, 434] on icon at bounding box center [941, 433] width 16 height 16
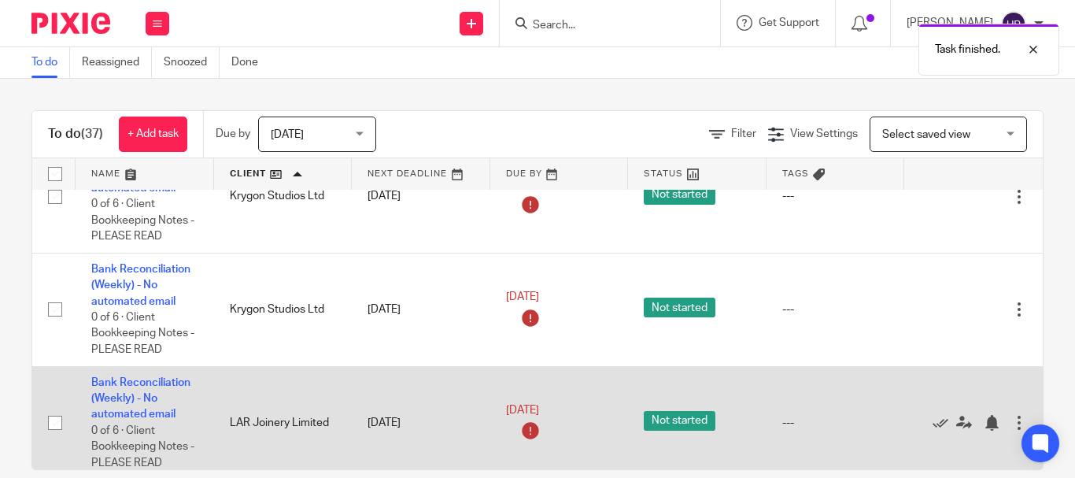
scroll to position [1260, 0]
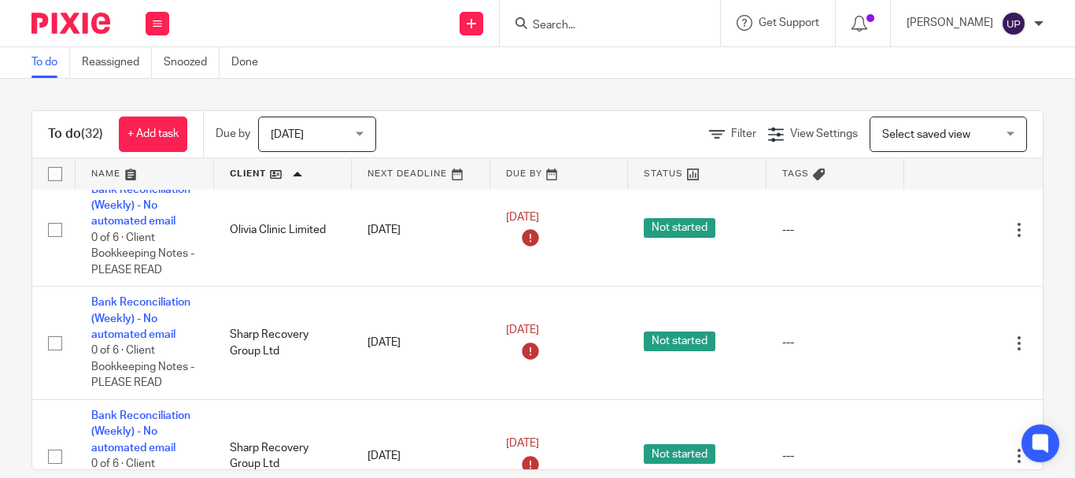
scroll to position [3351, 0]
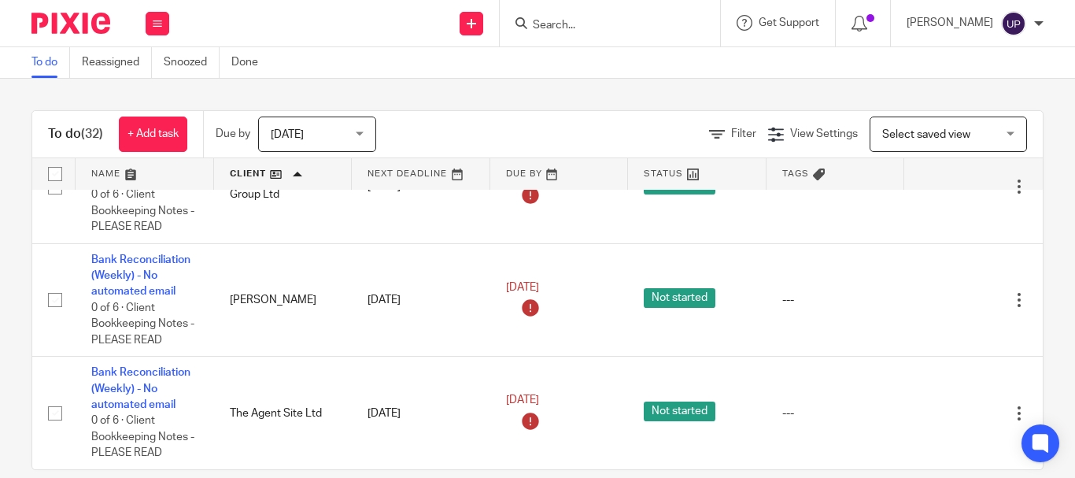
click at [294, 171] on link at bounding box center [283, 173] width 139 height 31
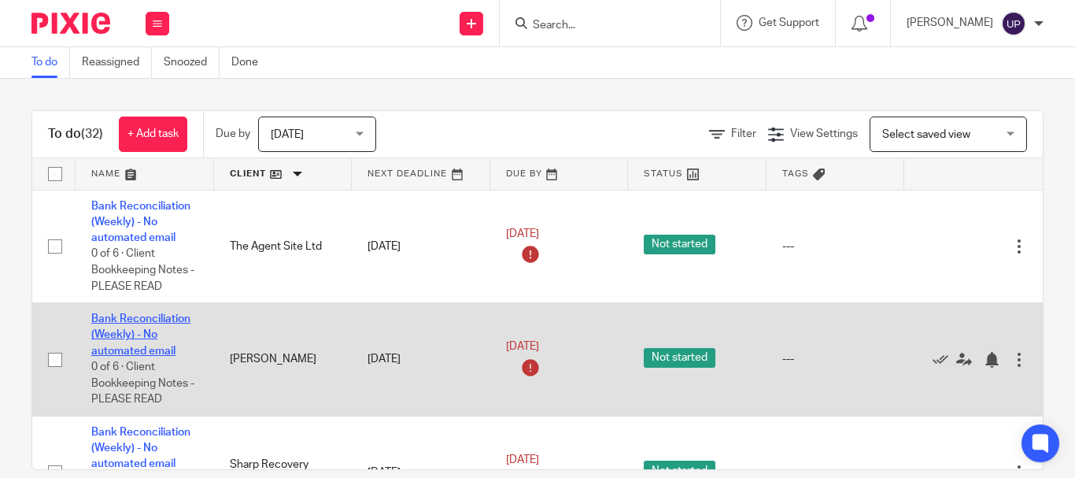
click at [142, 339] on link "Bank Reconciliation (Weekly) - No automated email" at bounding box center [140, 334] width 99 height 43
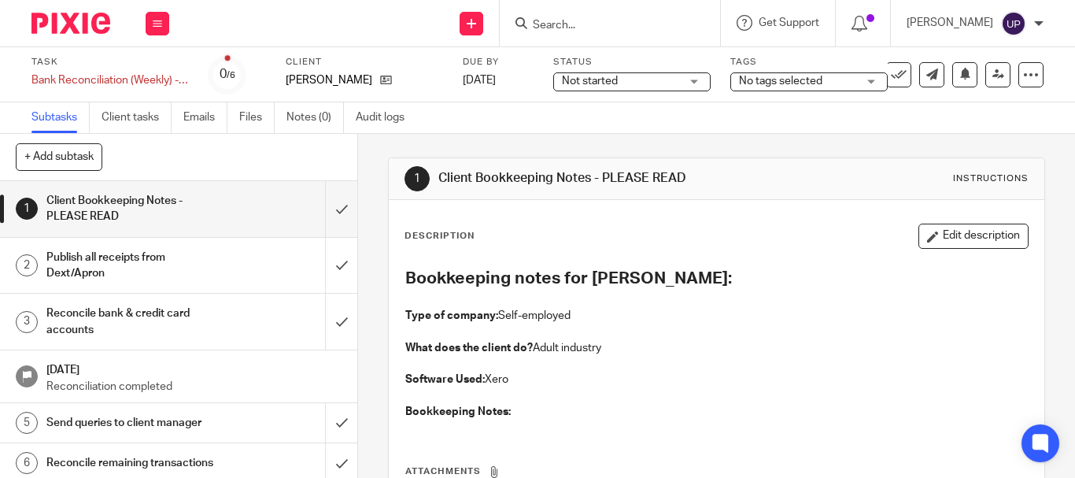
click at [819, 79] on span "No tags selected" at bounding box center [780, 81] width 83 height 11
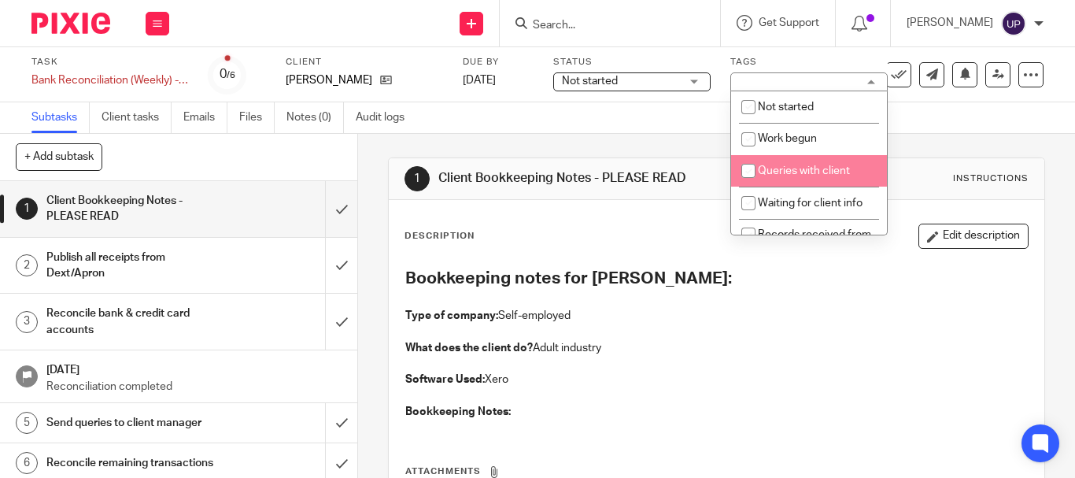
scroll to position [79, 0]
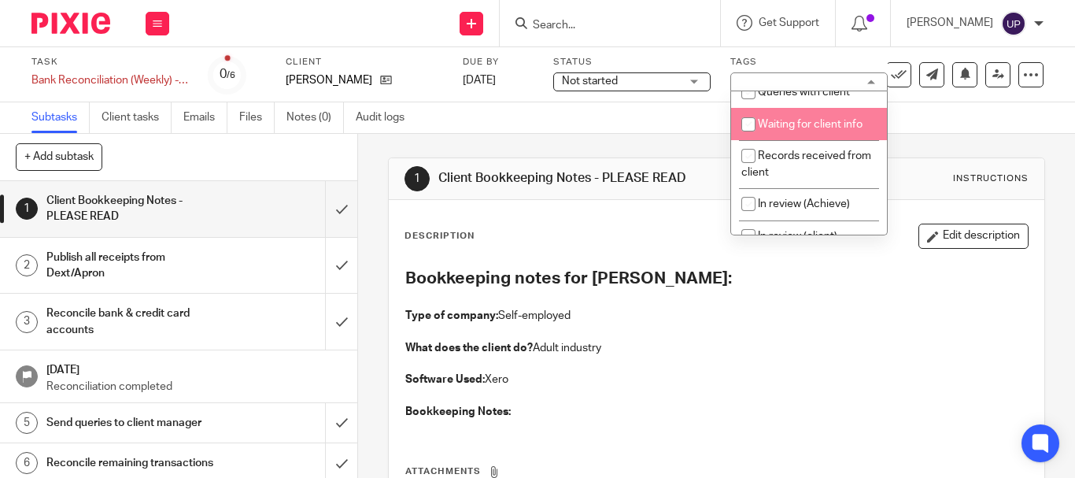
click at [794, 127] on span "Waiting for client info" at bounding box center [810, 124] width 105 height 11
checkbox input "true"
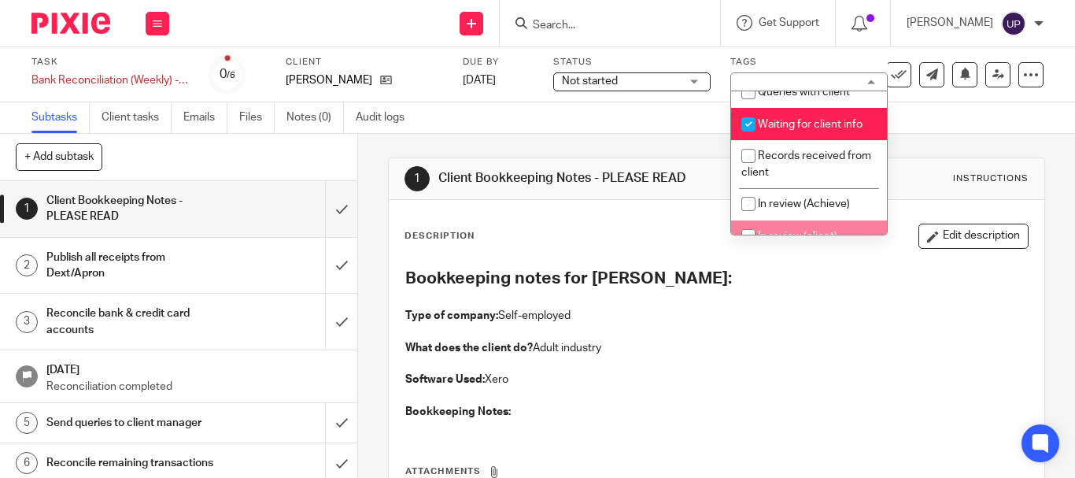
click at [805, 302] on p at bounding box center [716, 300] width 623 height 16
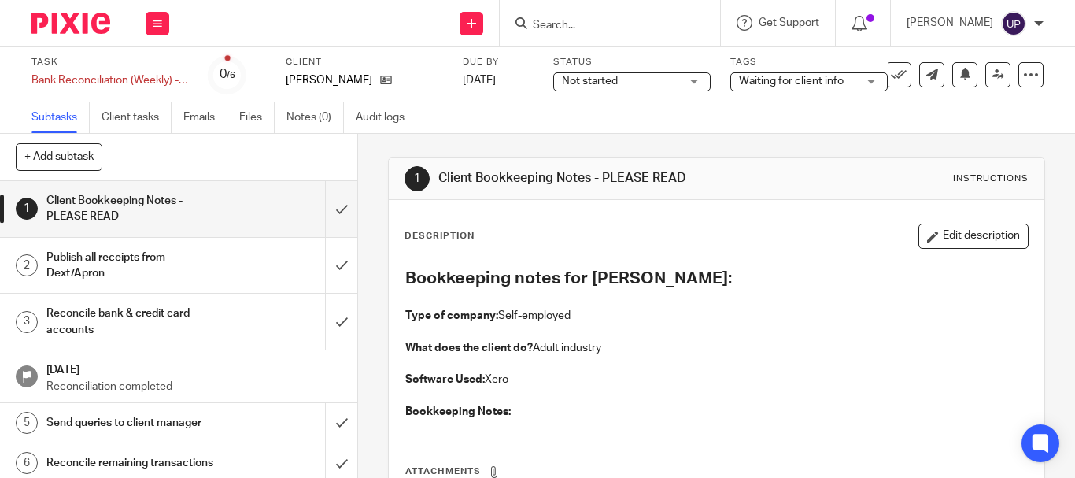
click at [1005, 283] on h2 "Bookkeeping notes for [PERSON_NAME]:" at bounding box center [716, 278] width 623 height 27
click at [157, 17] on button at bounding box center [158, 24] width 24 height 24
click at [164, 70] on link "Work" at bounding box center [150, 73] width 28 height 11
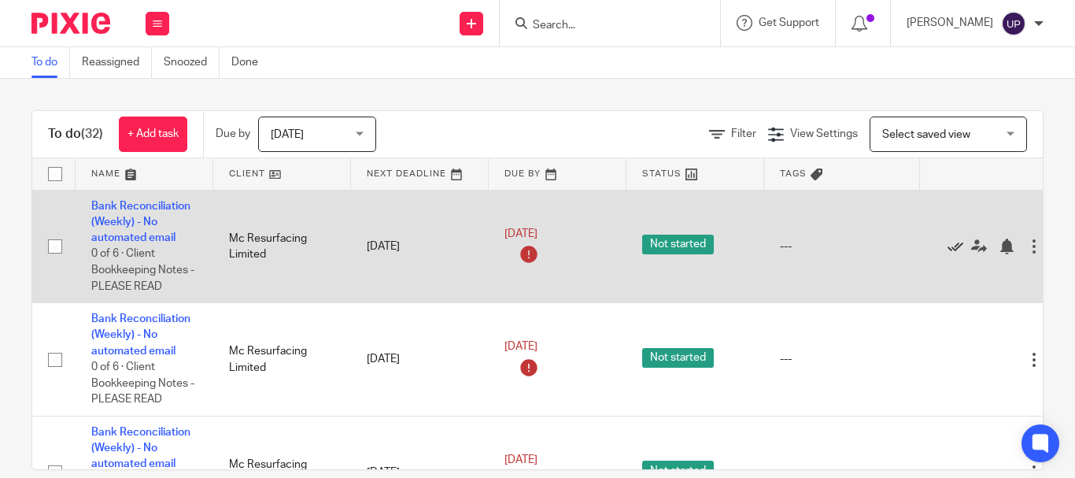
click at [949, 241] on icon at bounding box center [956, 247] width 16 height 16
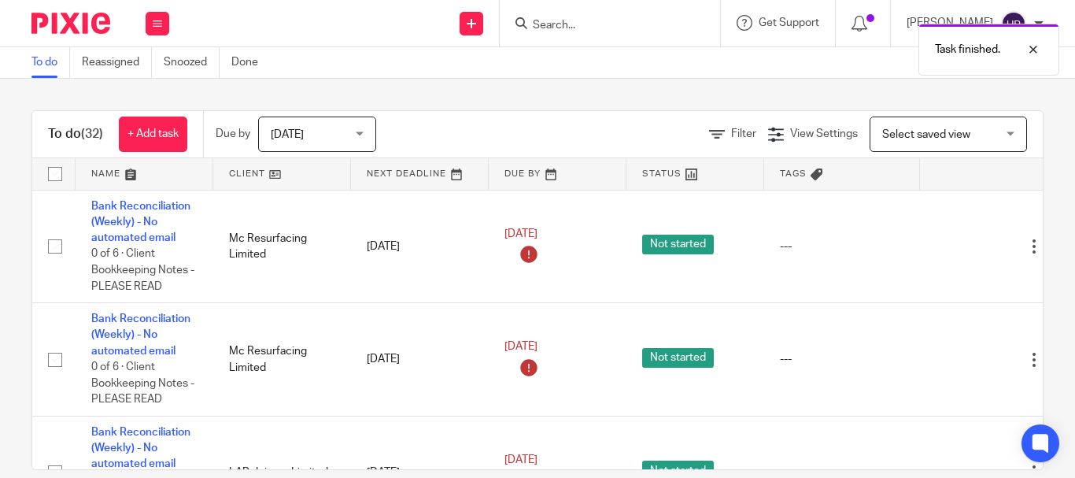
click at [949, 241] on icon at bounding box center [956, 247] width 16 height 16
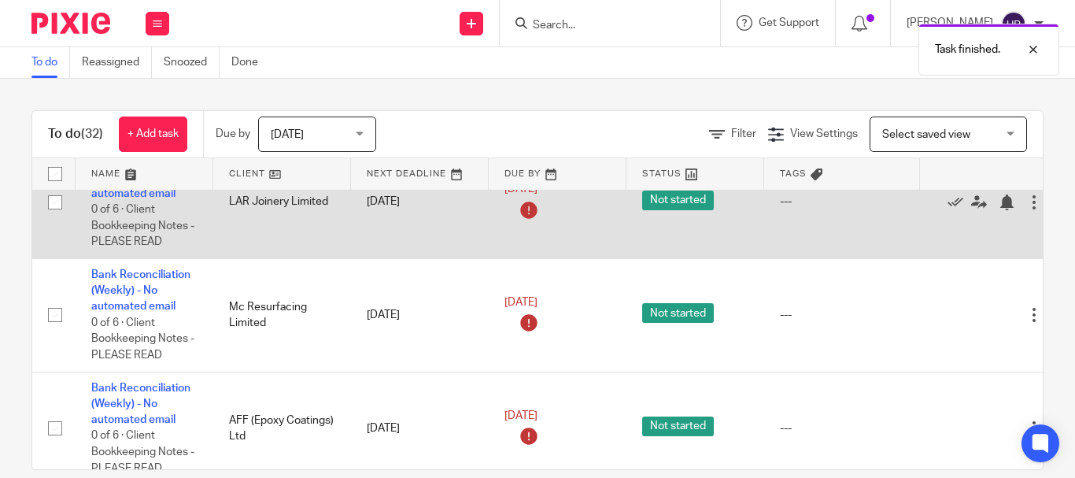
scroll to position [79, 0]
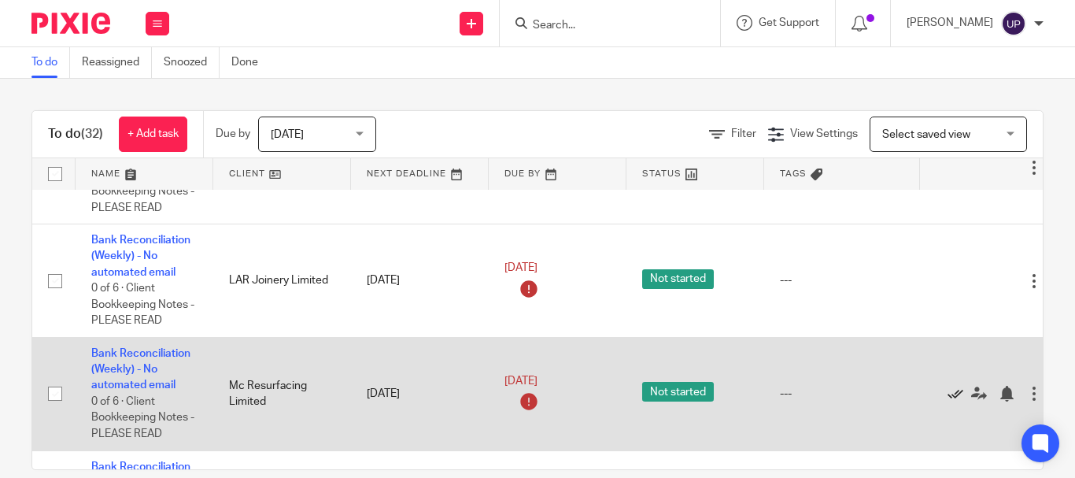
click at [954, 390] on icon at bounding box center [956, 394] width 16 height 16
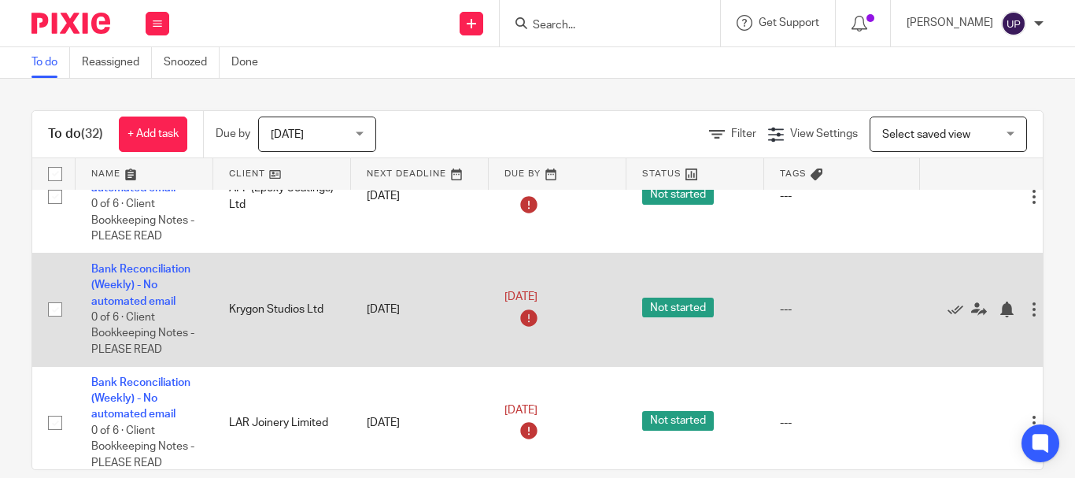
scroll to position [1102, 0]
